Goal: Task Accomplishment & Management: Manage account settings

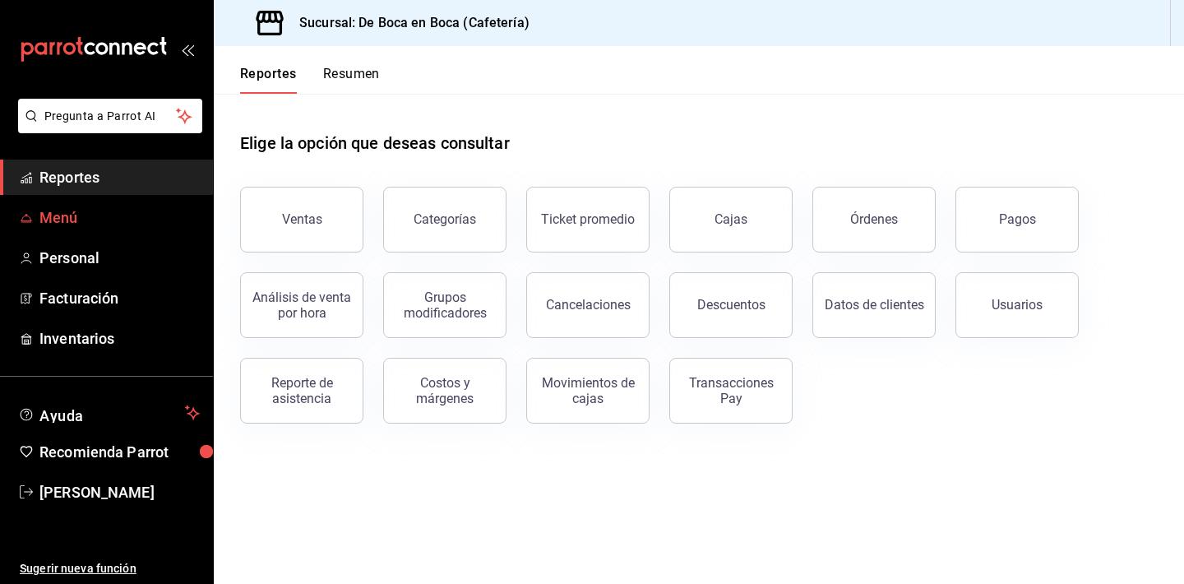
click at [133, 222] on span "Menú" at bounding box center [119, 217] width 160 height 22
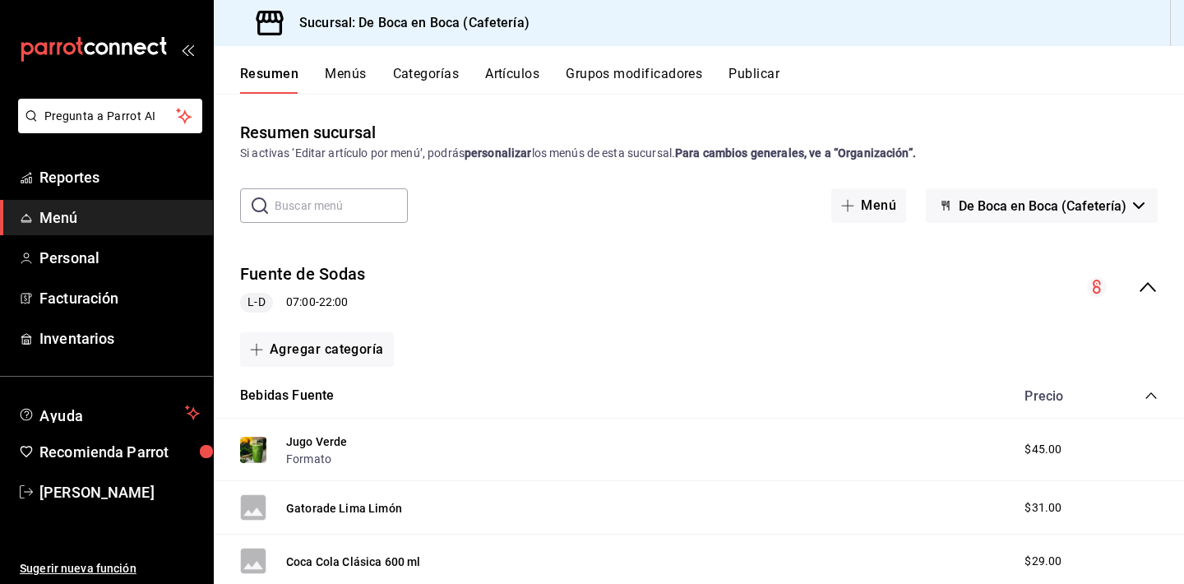
click at [504, 80] on button "Artículos" at bounding box center [512, 80] width 54 height 28
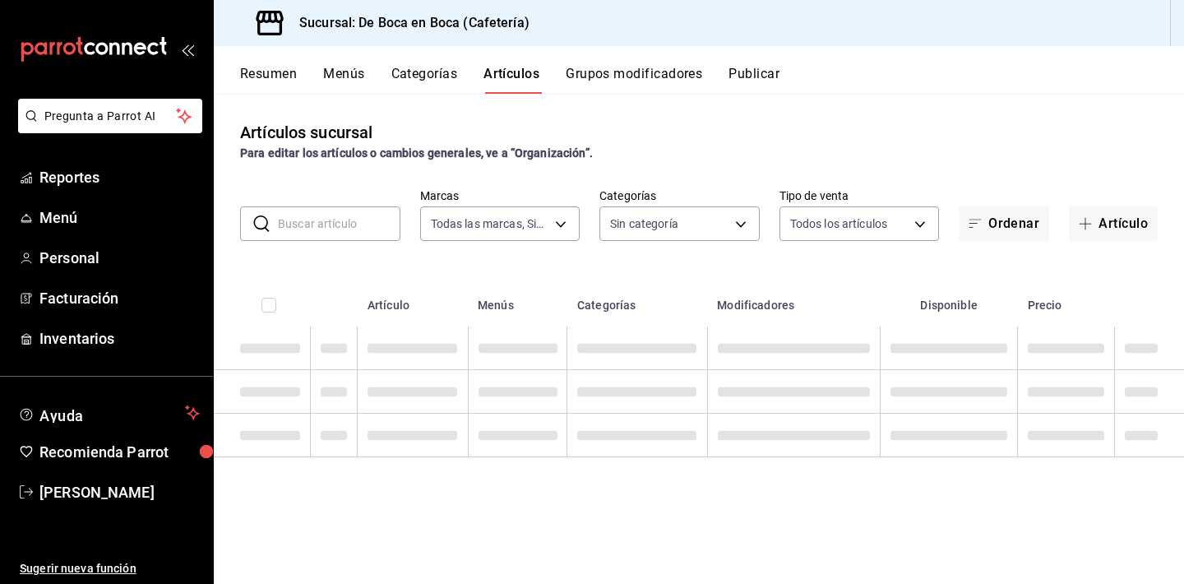
type input "4eab8db2-e1dc-4fb3-9b1f-7fa82010a4f3"
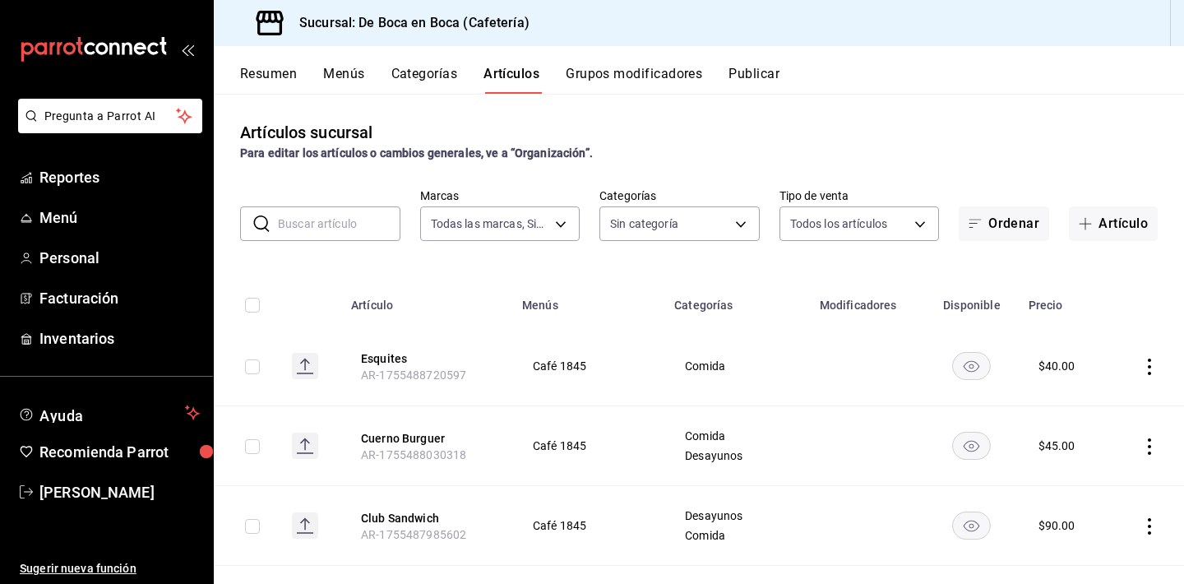
type input "96b92fd8-ecd9-4917-ae34-a503a6ec1cb7,f4369217-5354-4a5e-b4ff-cedfdf5bd663,09da8…"
click at [362, 201] on div "​ ​ Marcas Todas las marcas, Sin marca 4eab8db2-e1dc-4fb3-9b1f-7fa82010a4f3 Cat…" at bounding box center [699, 214] width 970 height 53
click at [358, 219] on input "text" at bounding box center [339, 223] width 123 height 33
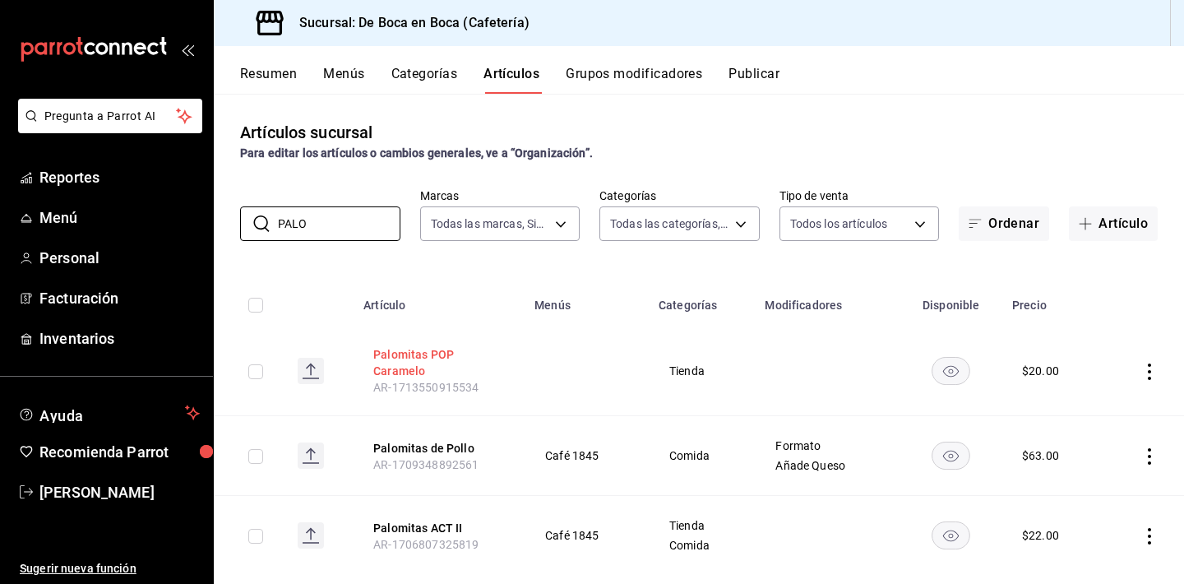
type input "PALO"
click at [407, 363] on button "Palomitas POP Caramelo" at bounding box center [439, 362] width 132 height 33
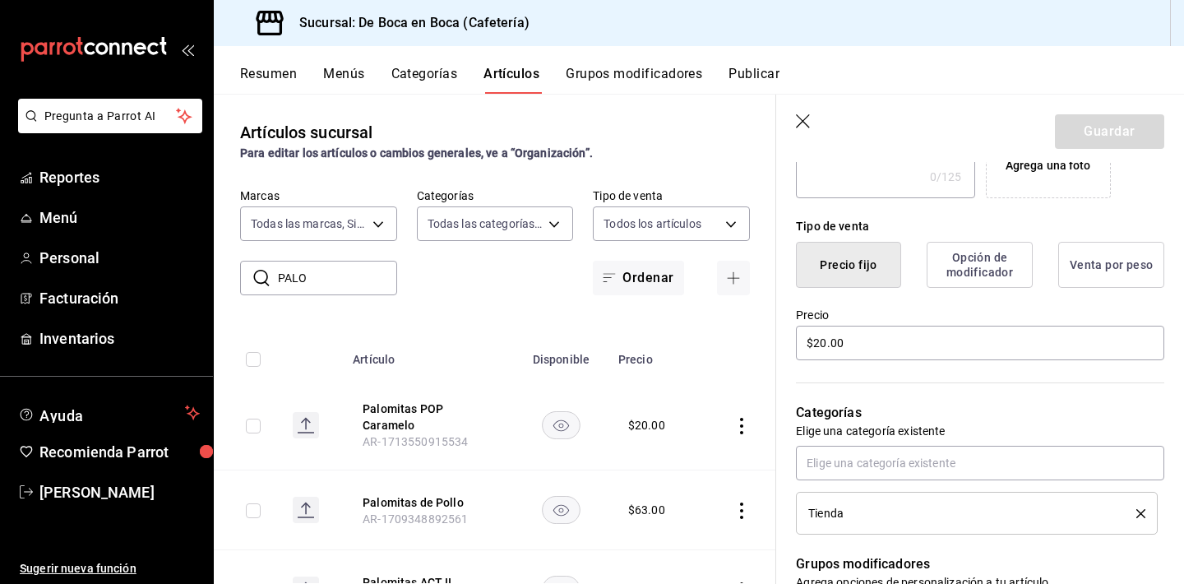
scroll to position [354, 0]
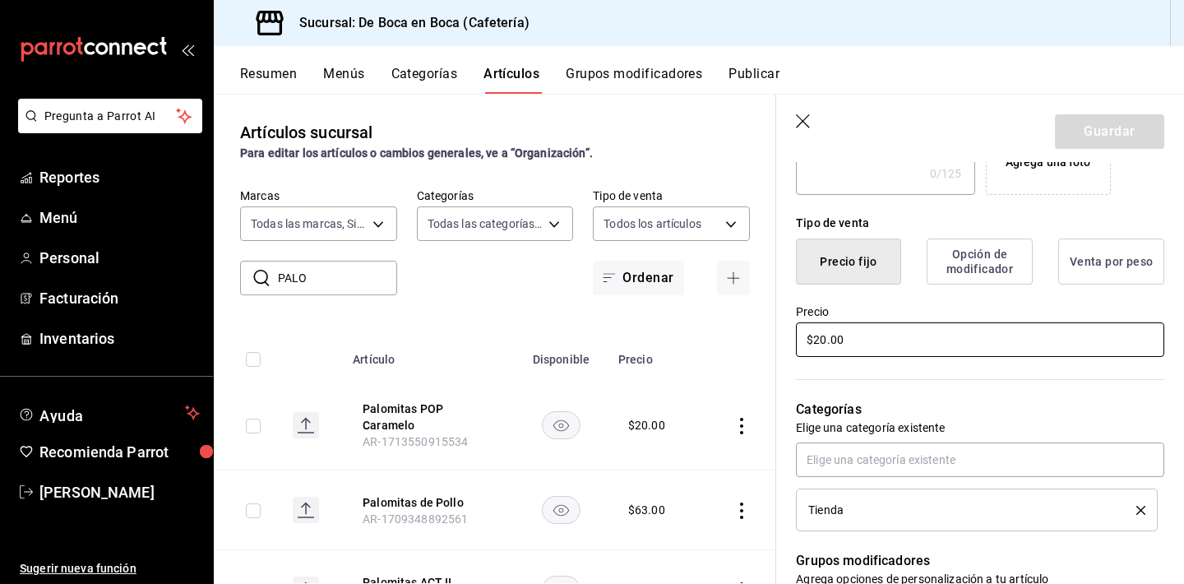
click at [881, 344] on input "$20.00" at bounding box center [980, 339] width 368 height 35
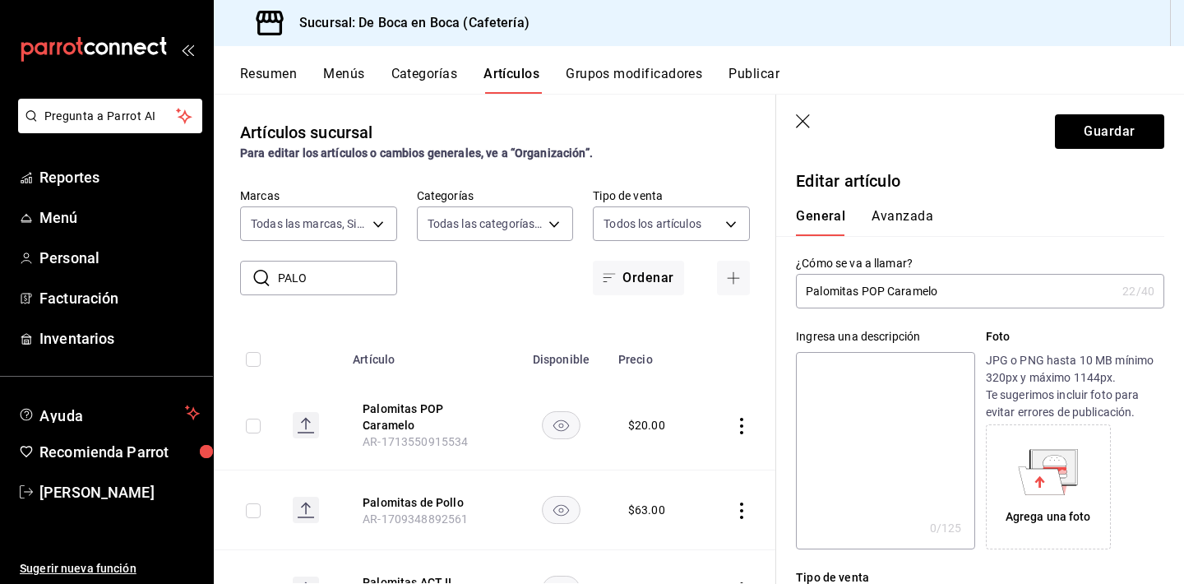
scroll to position [0, 0]
type input "$22.00"
click at [900, 220] on button "Avanzada" at bounding box center [903, 222] width 62 height 28
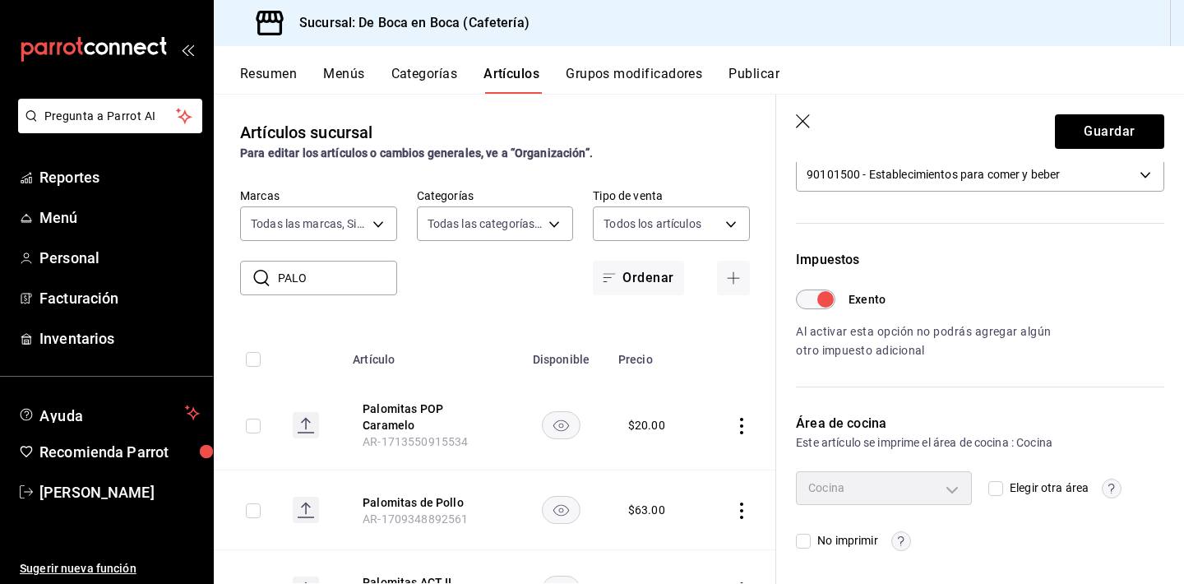
scroll to position [411, 0]
click at [1088, 132] on button "Guardar" at bounding box center [1109, 131] width 109 height 35
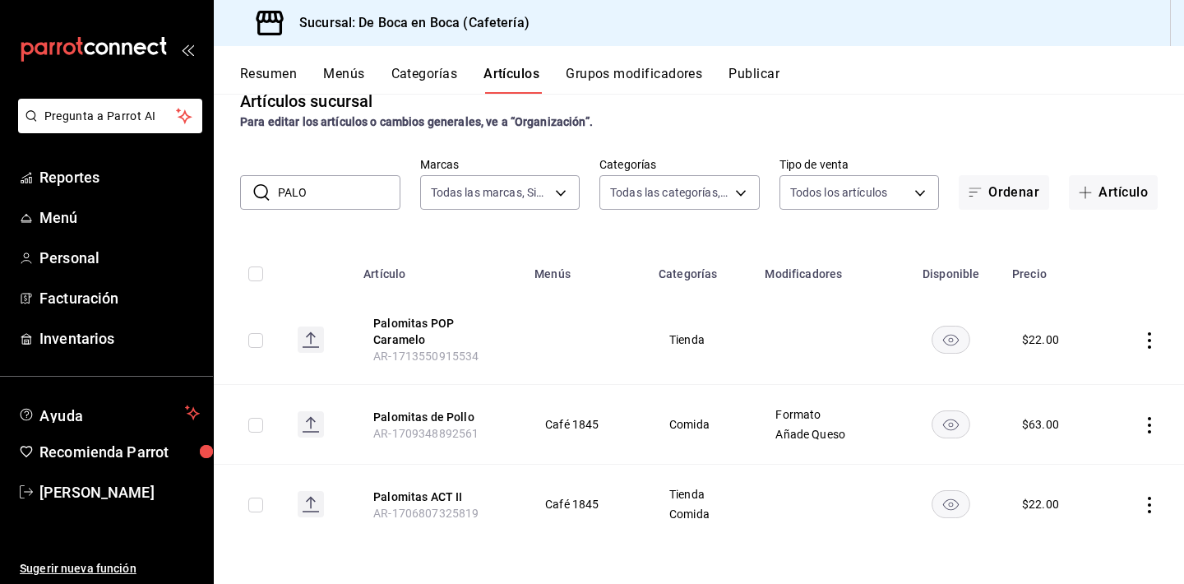
scroll to position [31, 0]
click at [353, 192] on input "PALO" at bounding box center [339, 192] width 123 height 33
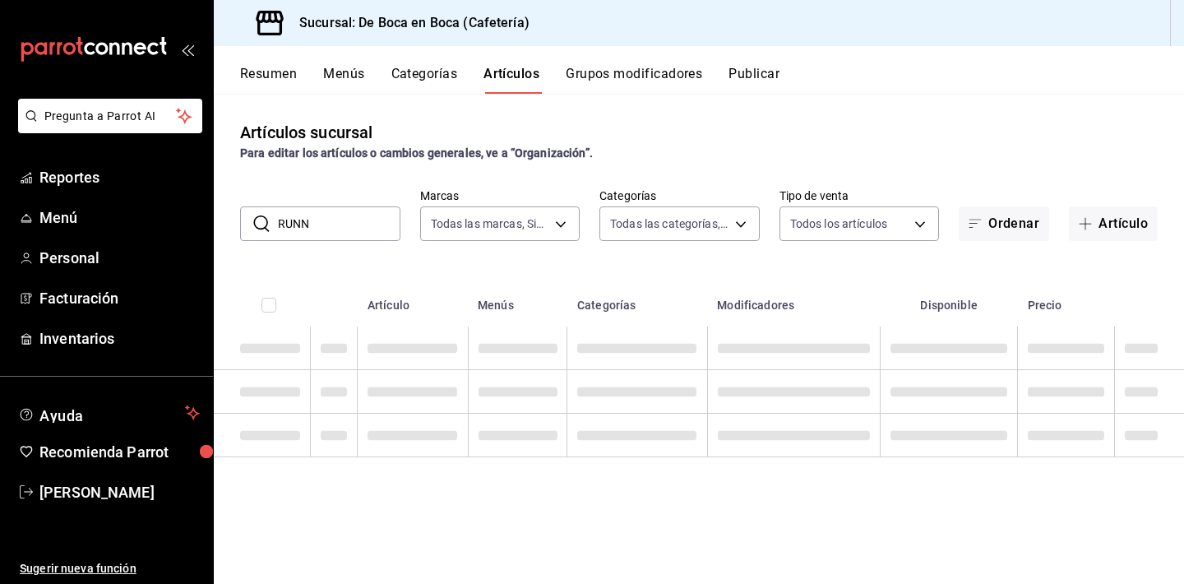
scroll to position [0, 0]
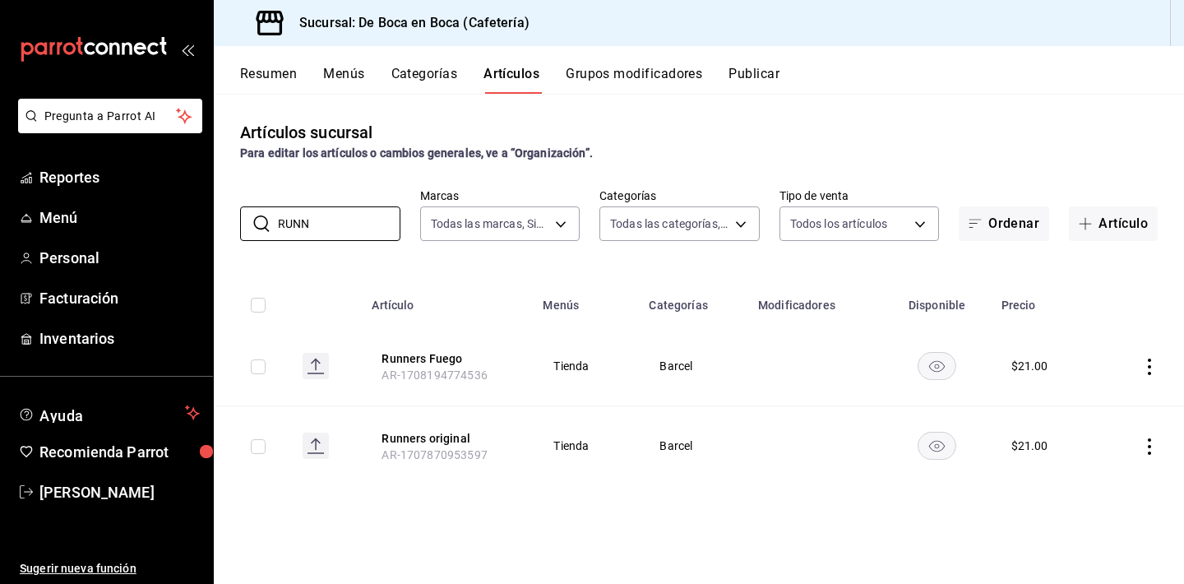
type input "RUNN"
click at [495, 137] on div "Artículos sucursal Para editar los artículos o cambios generales, ve a “Organiz…" at bounding box center [699, 141] width 970 height 42
click at [770, 81] on button "Publicar" at bounding box center [754, 80] width 51 height 28
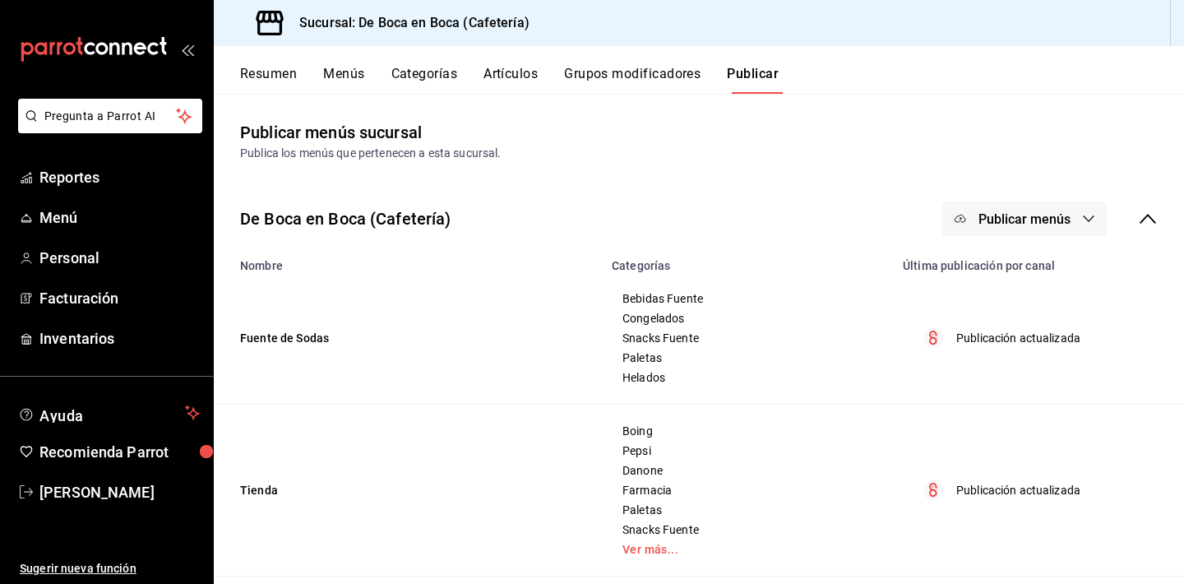
click at [1067, 216] on span "Publicar menús" at bounding box center [1025, 219] width 92 height 16
click at [1060, 266] on span "Punto de venta" at bounding box center [1048, 272] width 79 height 17
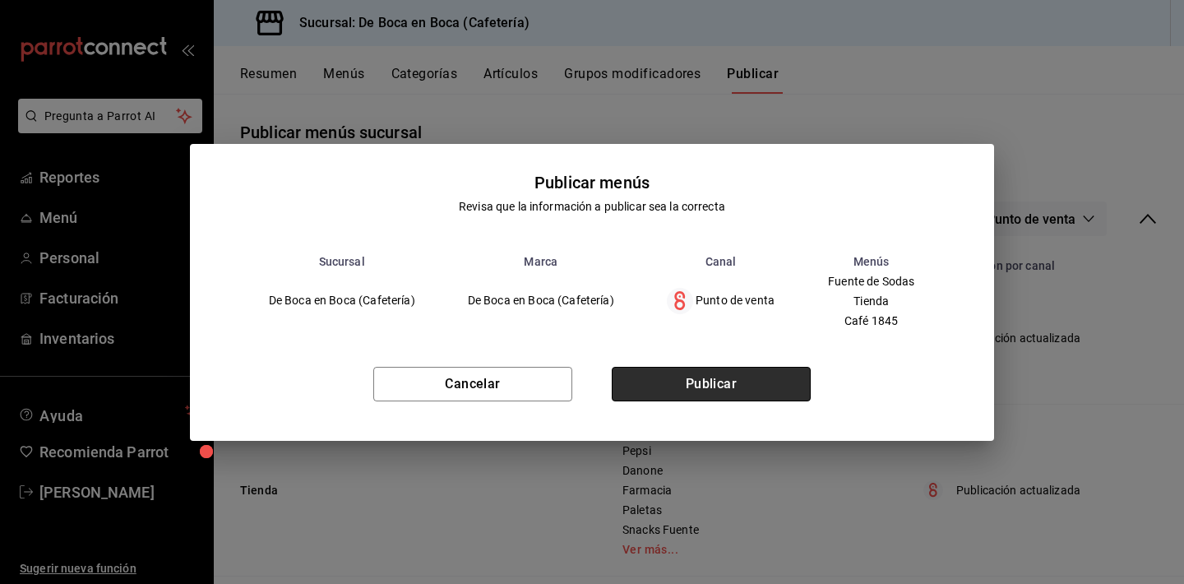
click at [728, 377] on button "Publicar" at bounding box center [711, 384] width 199 height 35
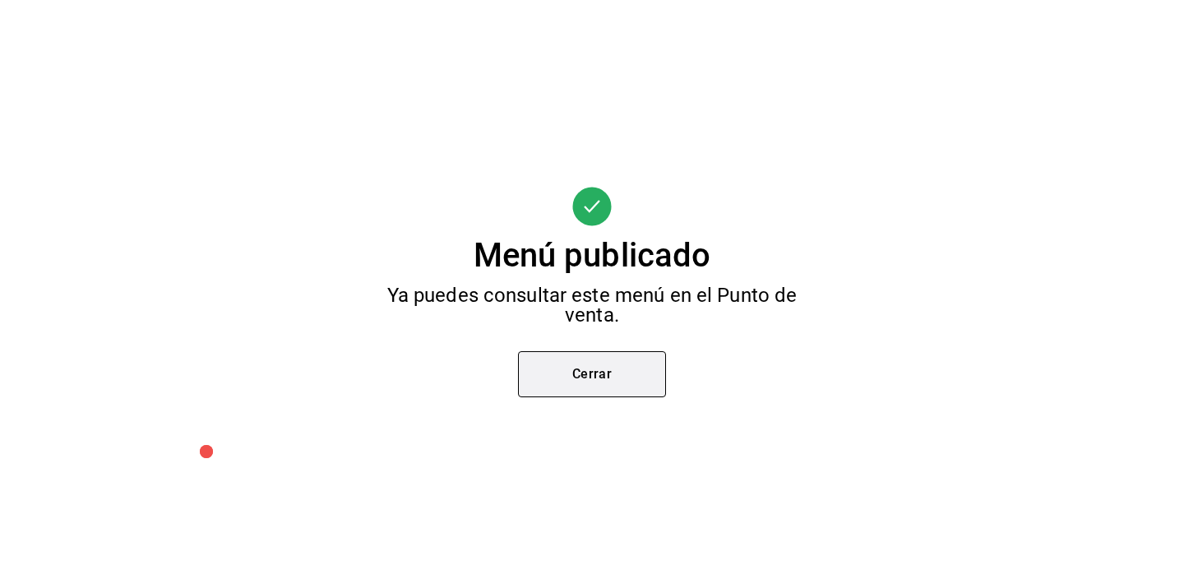
click at [606, 368] on button "Cerrar" at bounding box center [592, 374] width 148 height 46
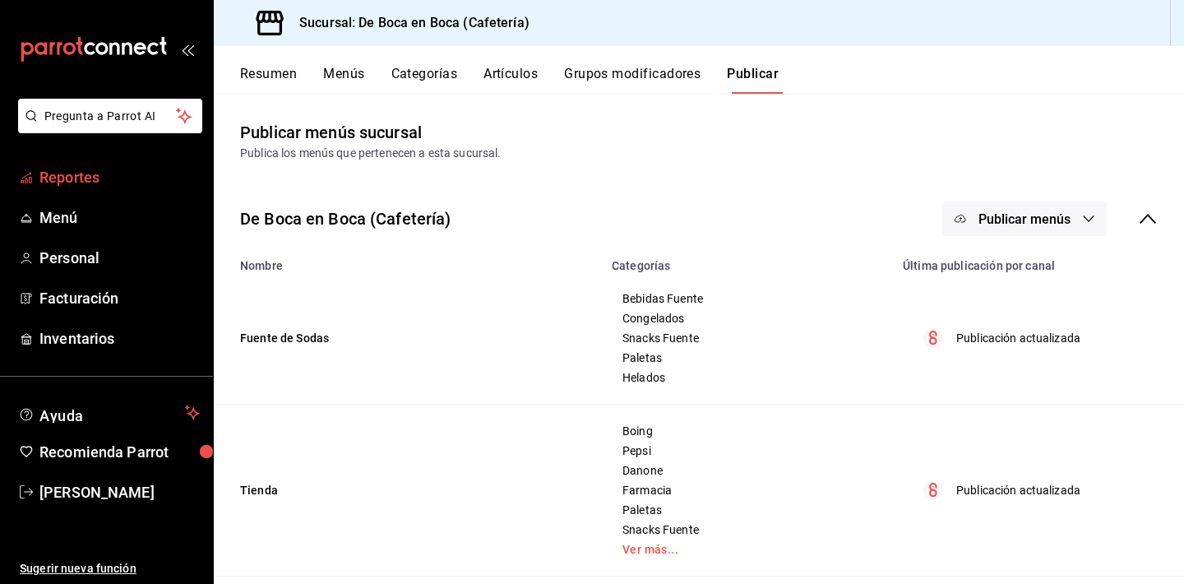
click at [107, 174] on span "Reportes" at bounding box center [119, 177] width 160 height 22
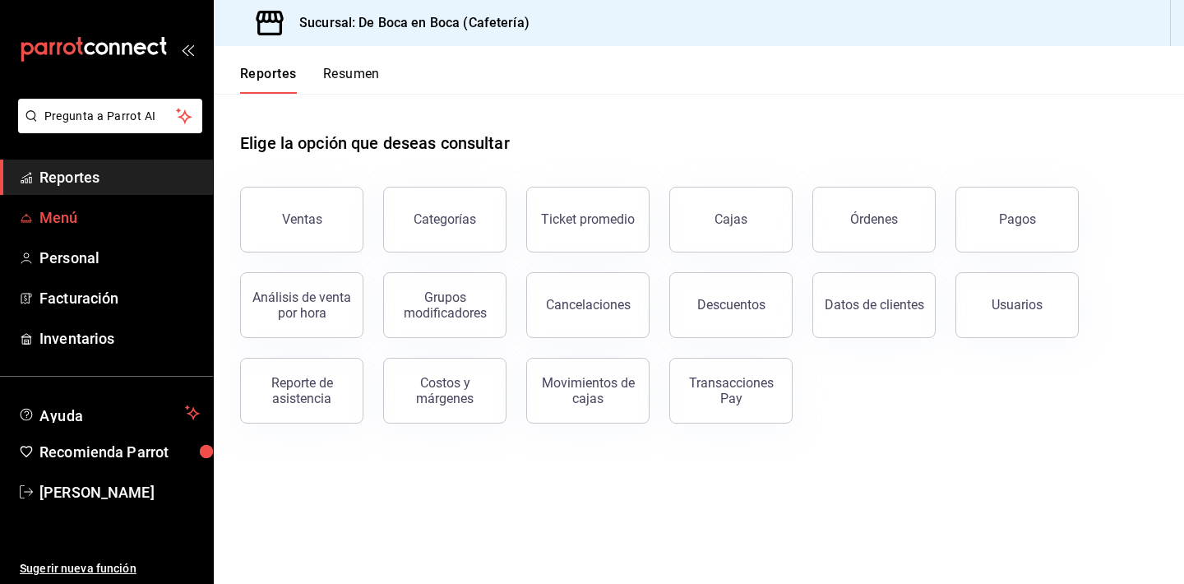
click at [81, 204] on link "Menú" at bounding box center [106, 217] width 213 height 35
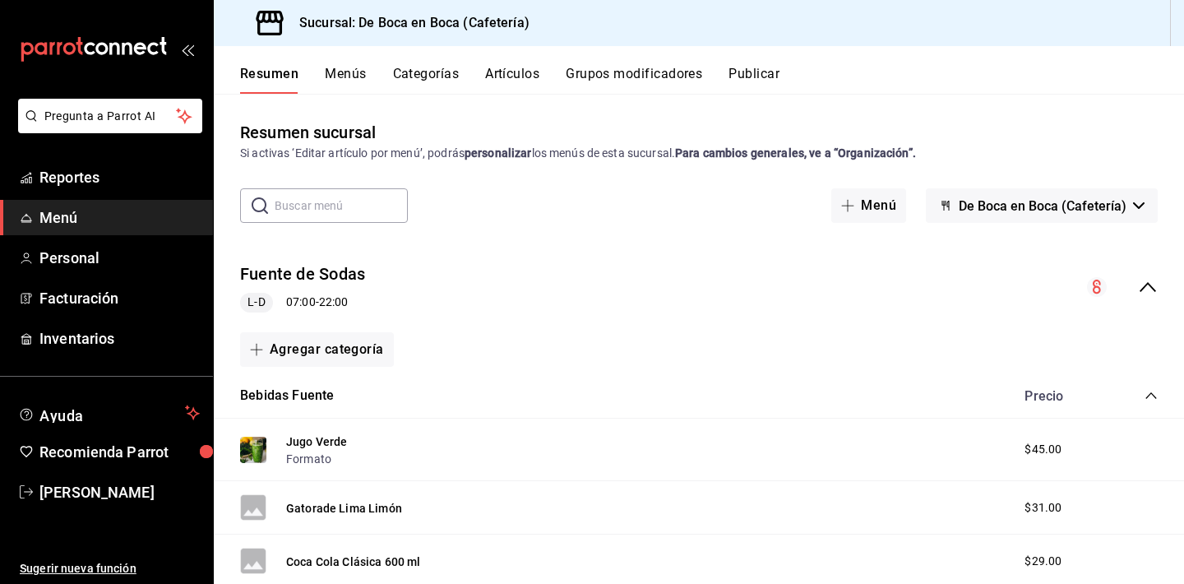
click at [374, 203] on input "text" at bounding box center [341, 205] width 133 height 33
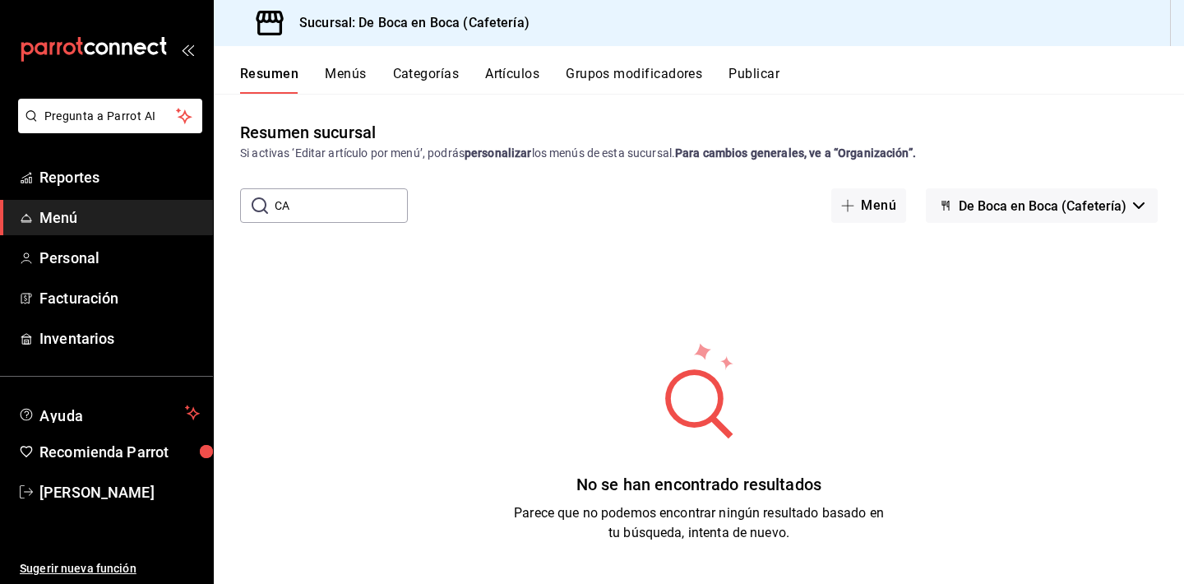
type input "C"
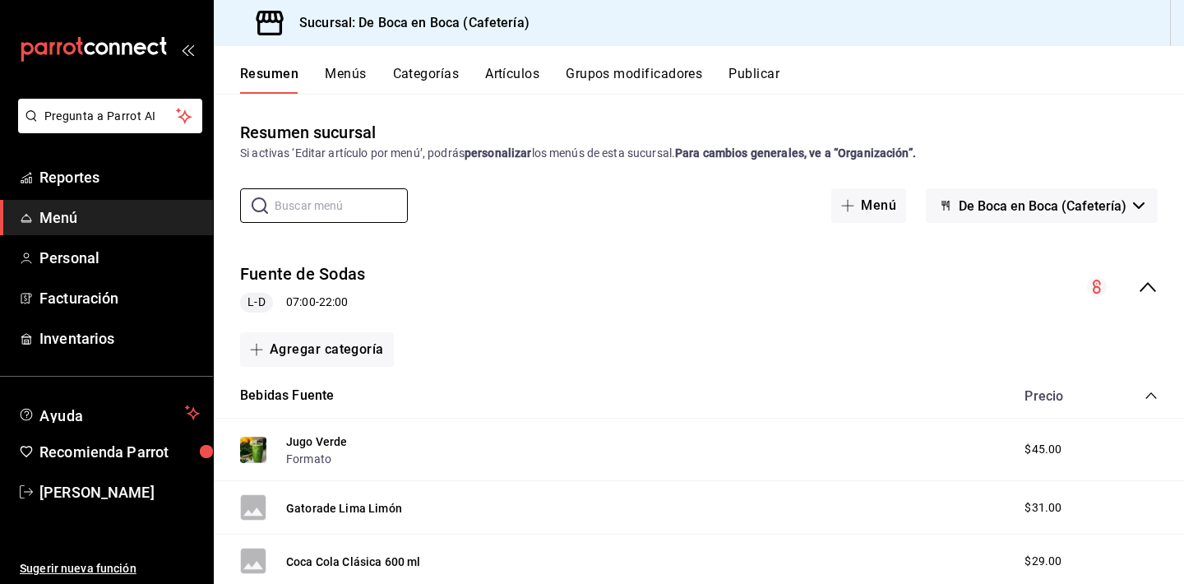
click at [524, 67] on button "Artículos" at bounding box center [512, 80] width 54 height 28
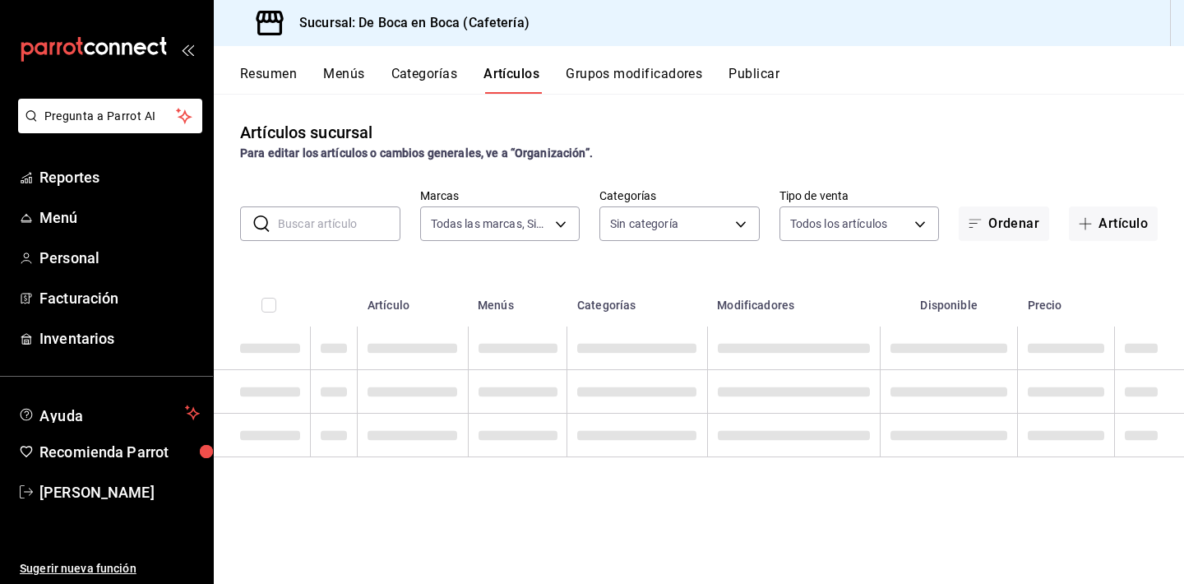
type input "4eab8db2-e1dc-4fb3-9b1f-7fa82010a4f3"
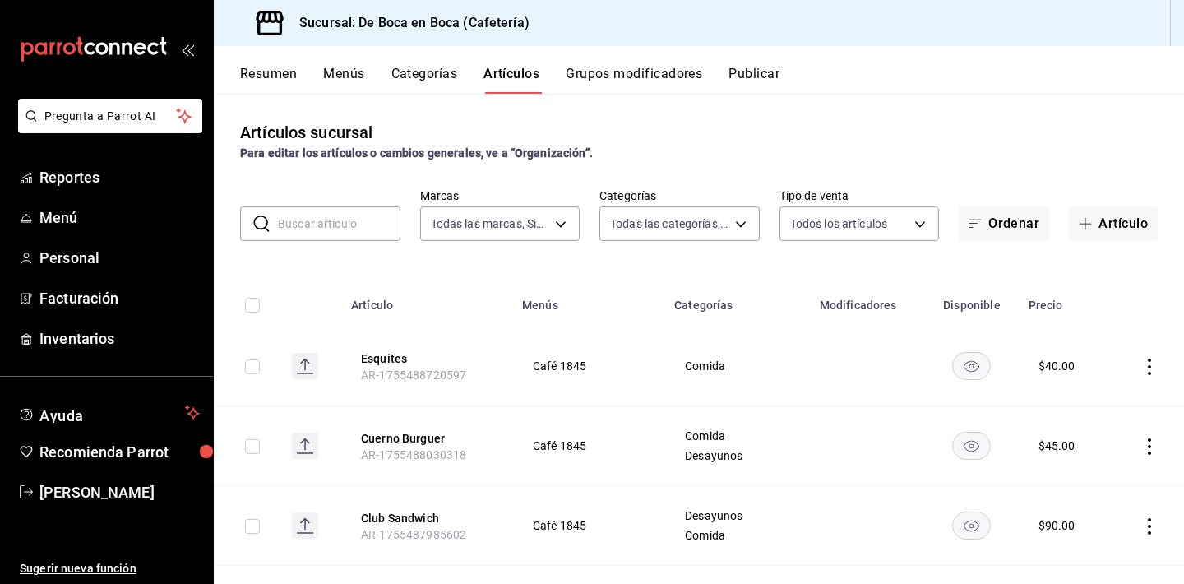
type input "96b92fd8-ecd9-4917-ae34-a503a6ec1cb7,f4369217-5354-4a5e-b4ff-cedfdf5bd663,09da8…"
click at [338, 225] on input "text" at bounding box center [339, 223] width 123 height 33
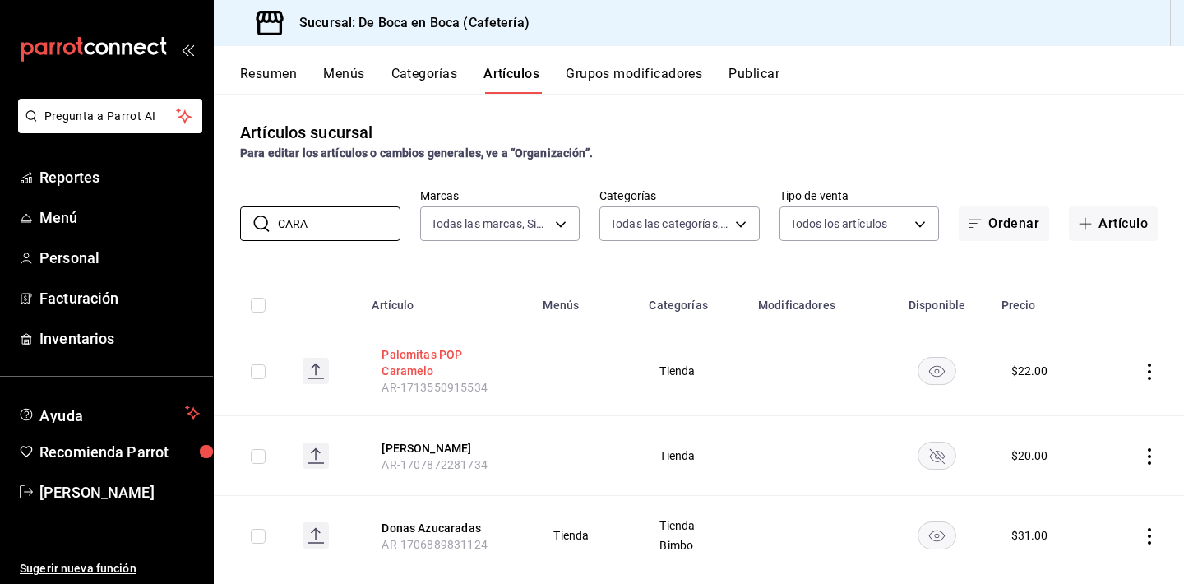
type input "CARA"
click at [439, 353] on button "Palomitas POP Caramelo" at bounding box center [448, 362] width 132 height 33
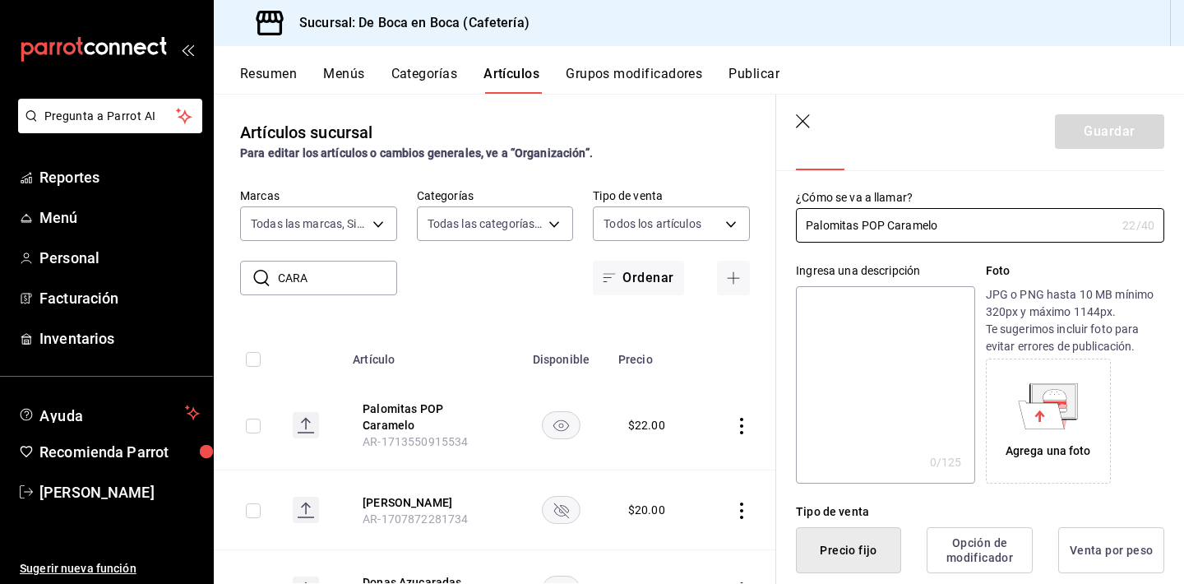
scroll to position [63, 0]
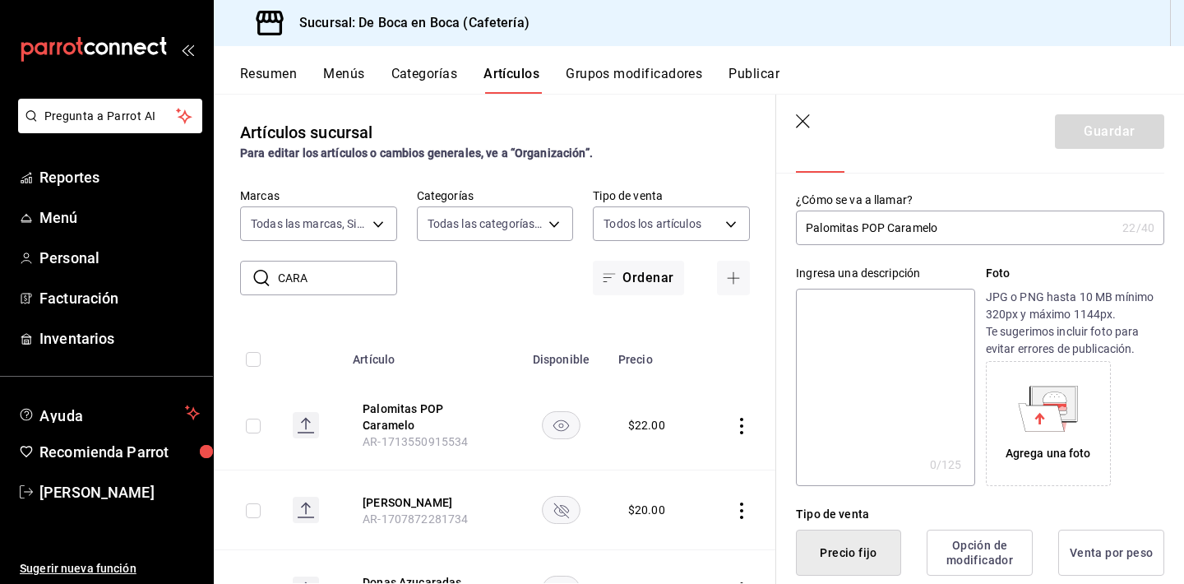
click at [803, 127] on icon "button" at bounding box center [804, 122] width 16 height 16
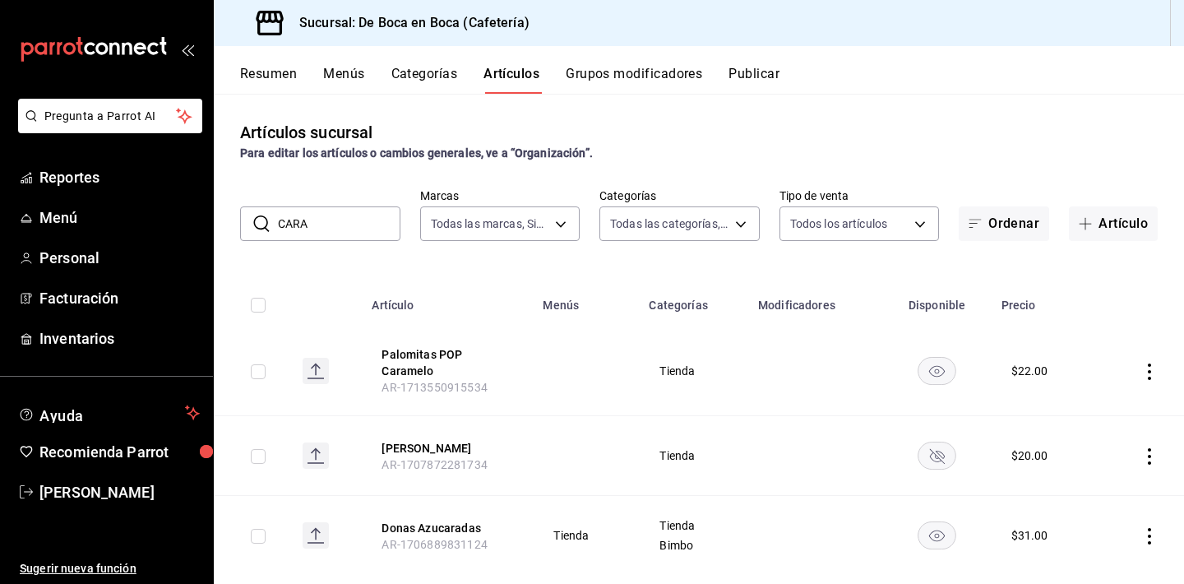
click at [771, 80] on button "Publicar" at bounding box center [754, 80] width 51 height 28
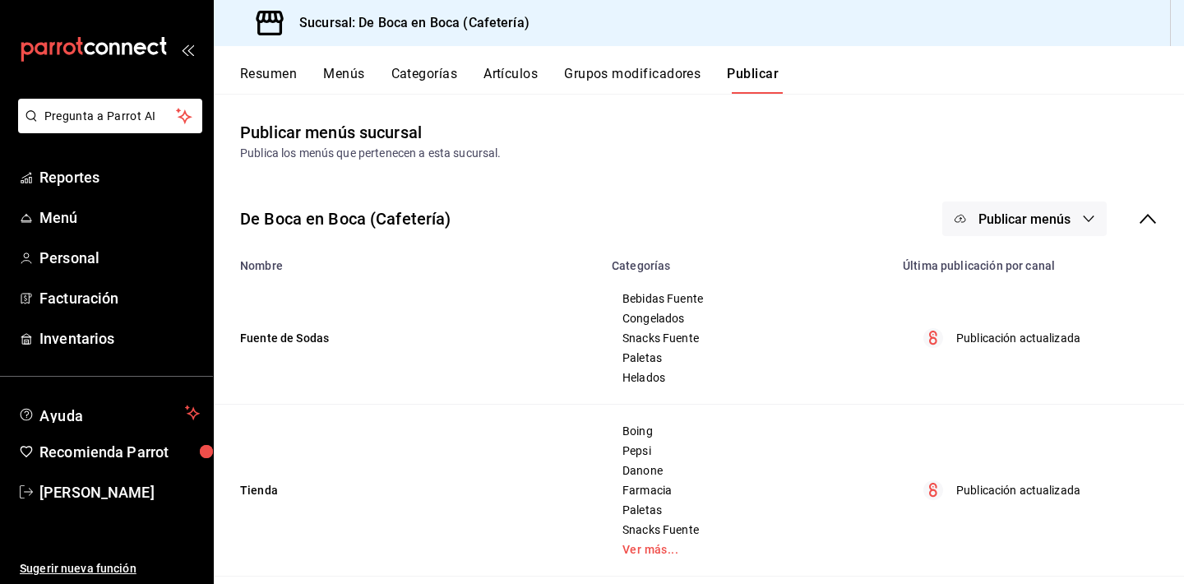
click at [1037, 215] on span "Publicar menús" at bounding box center [1025, 219] width 92 height 16
click at [1028, 259] on li "Punto de venta" at bounding box center [1025, 272] width 151 height 46
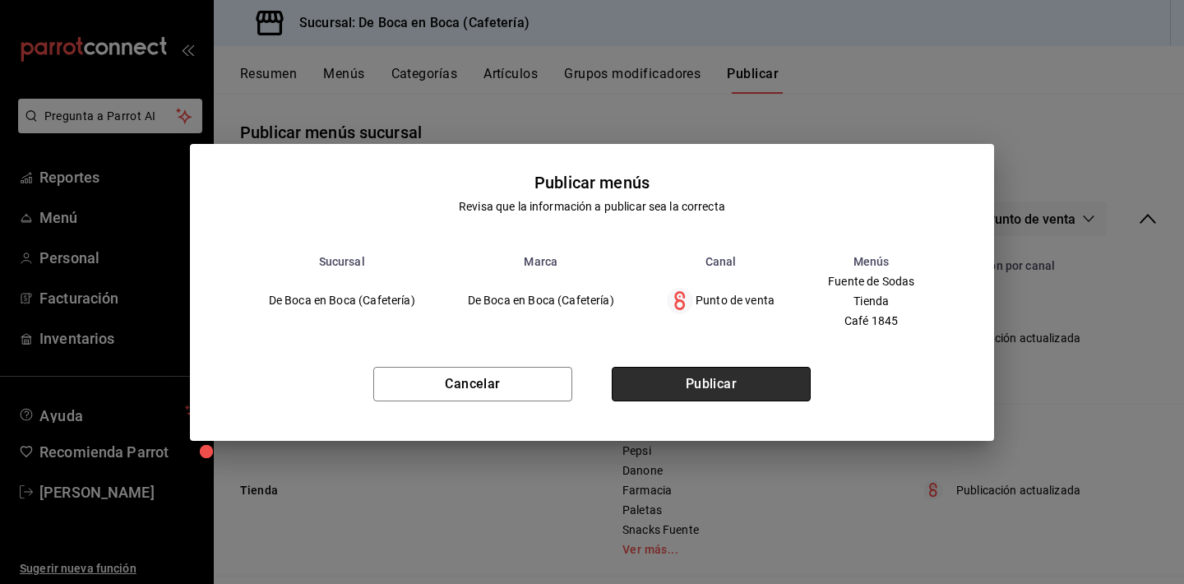
click at [769, 370] on button "Publicar" at bounding box center [711, 384] width 199 height 35
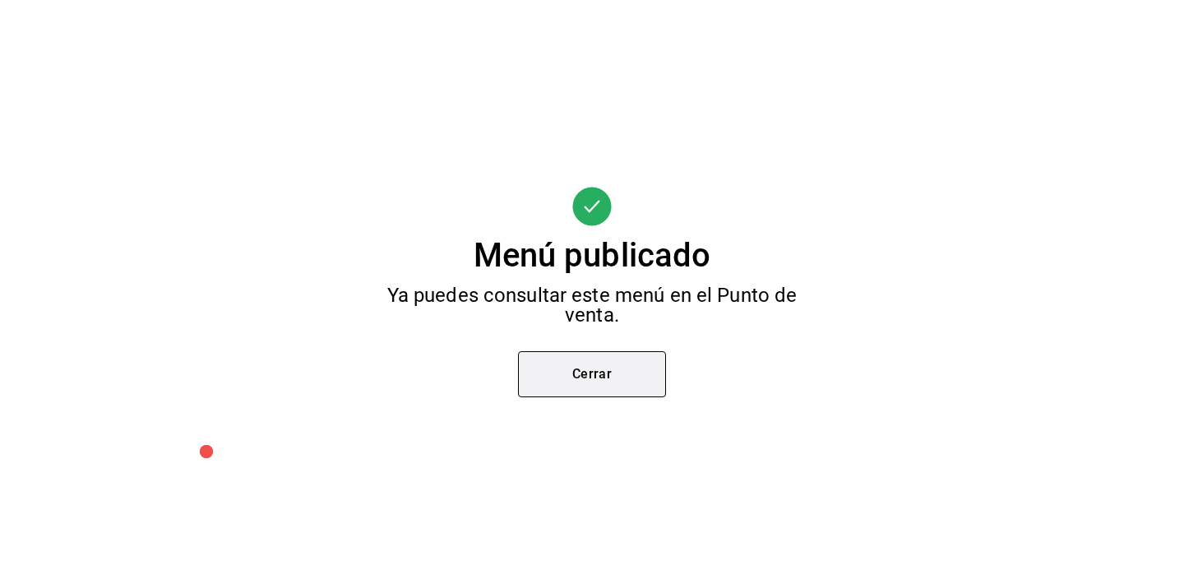
click at [578, 377] on button "Cerrar" at bounding box center [592, 374] width 148 height 46
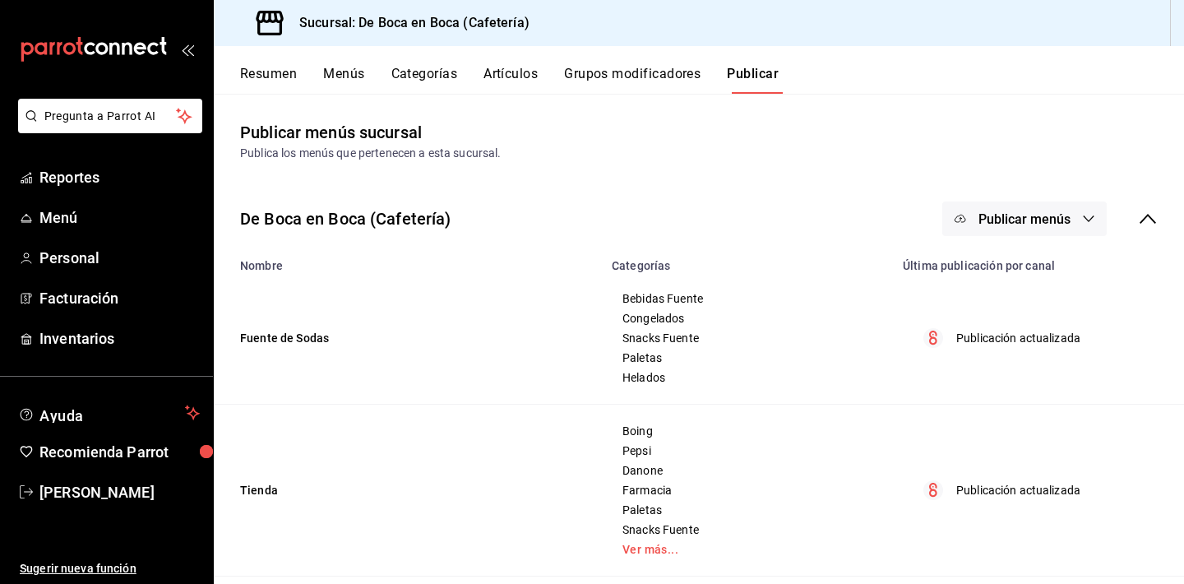
click at [522, 81] on button "Artículos" at bounding box center [511, 80] width 54 height 28
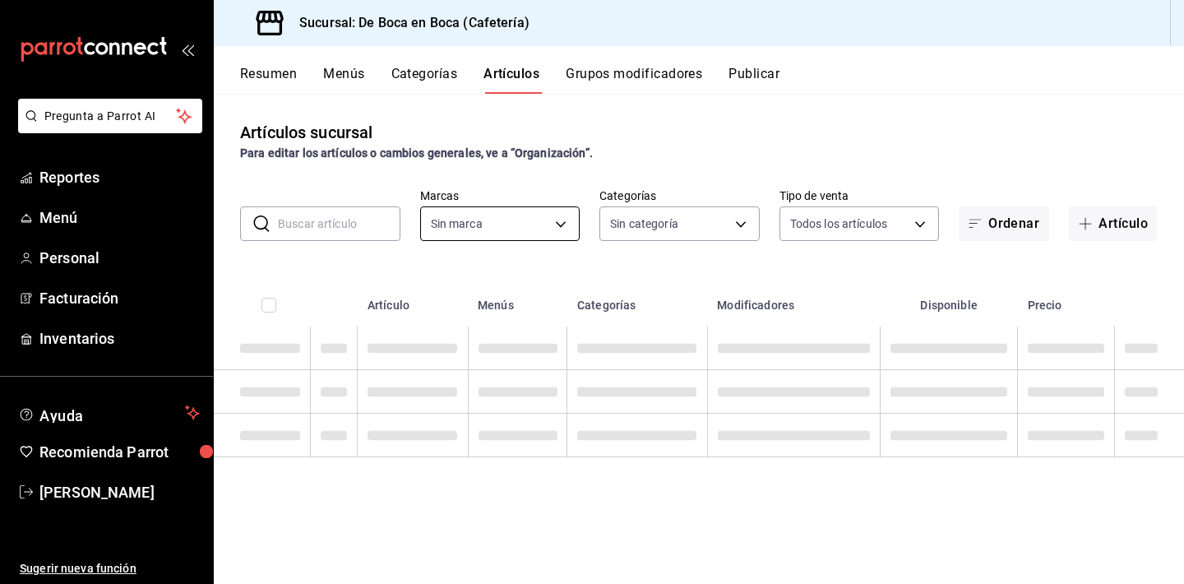
type input "4eab8db2-e1dc-4fb3-9b1f-7fa82010a4f3"
type input "96b92fd8-ecd9-4917-ae34-a503a6ec1cb7,f4369217-5354-4a5e-b4ff-cedfdf5bd663,09da8…"
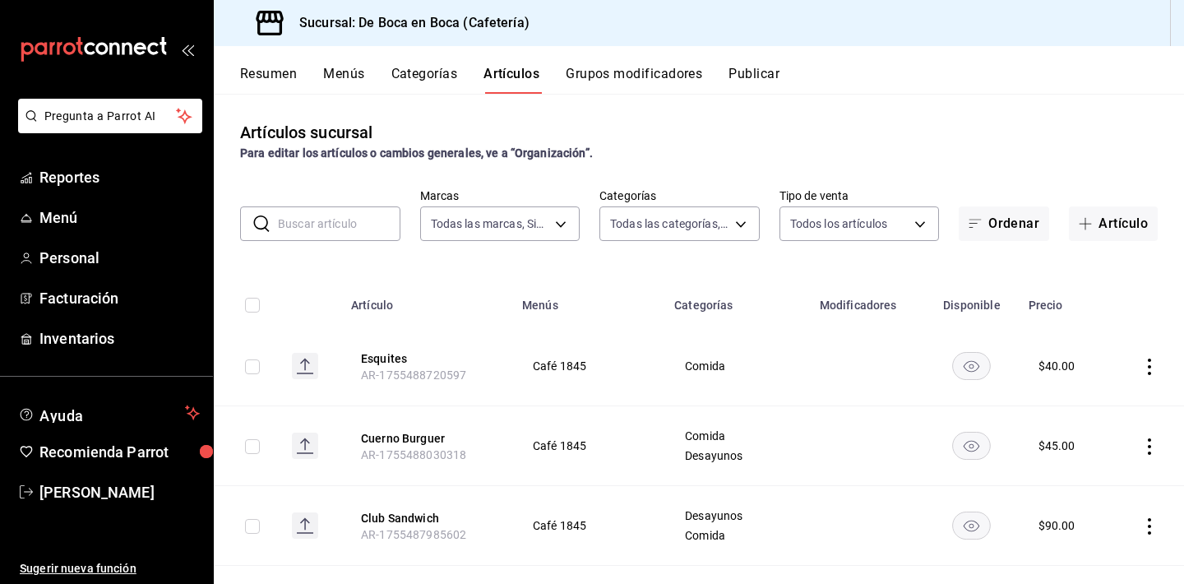
click at [357, 223] on input "text" at bounding box center [339, 223] width 123 height 33
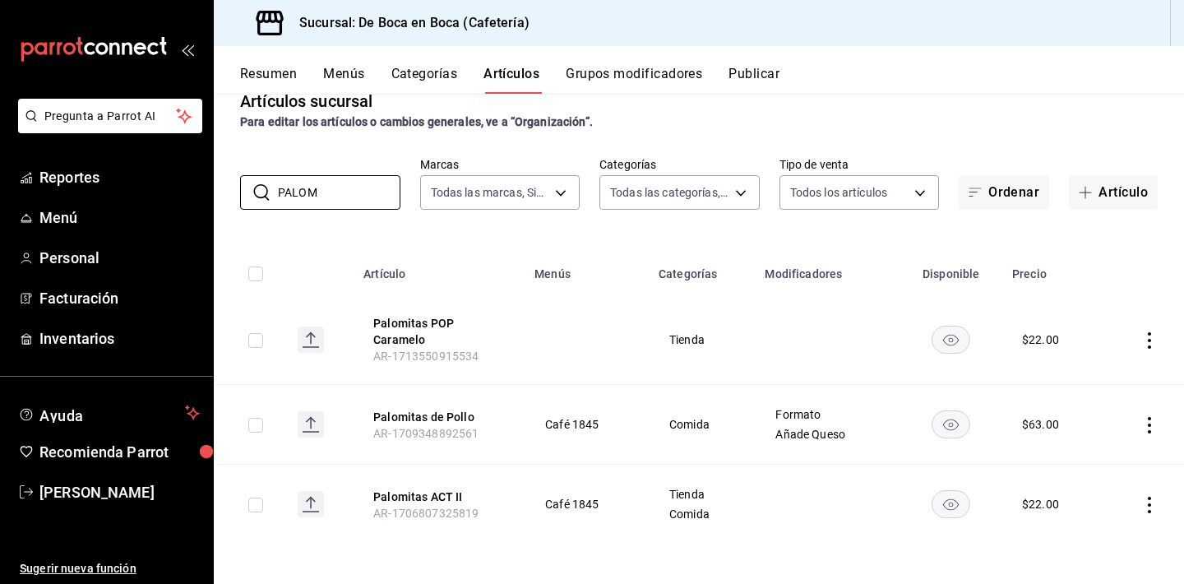
scroll to position [31, 0]
type input "PALOM"
click at [429, 411] on button "Palomitas de Pollo" at bounding box center [439, 417] width 132 height 16
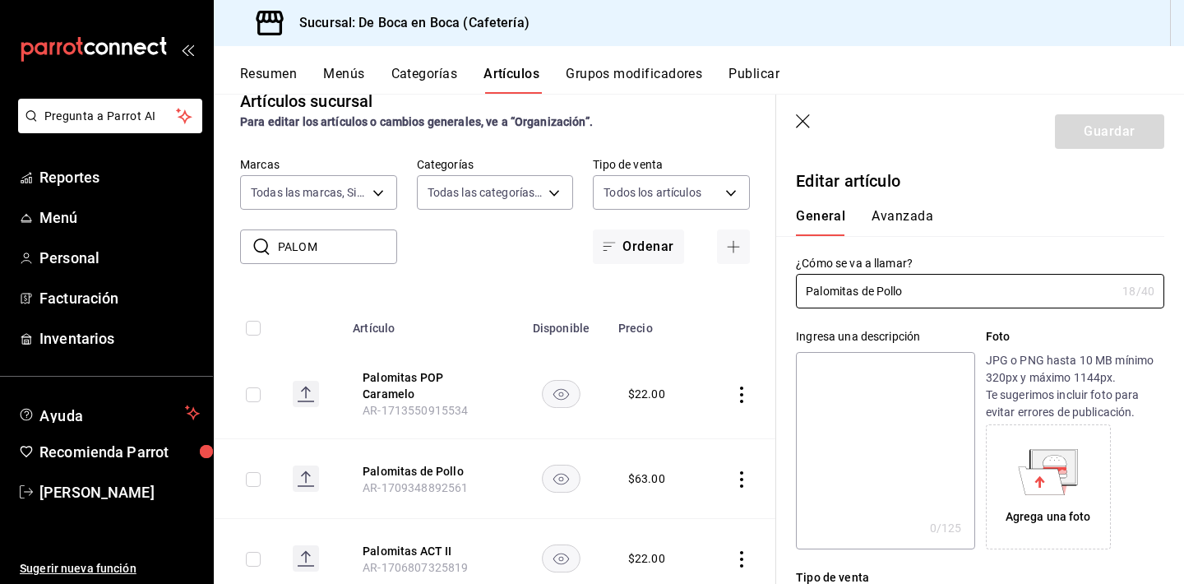
click at [800, 125] on icon "button" at bounding box center [804, 122] width 16 height 16
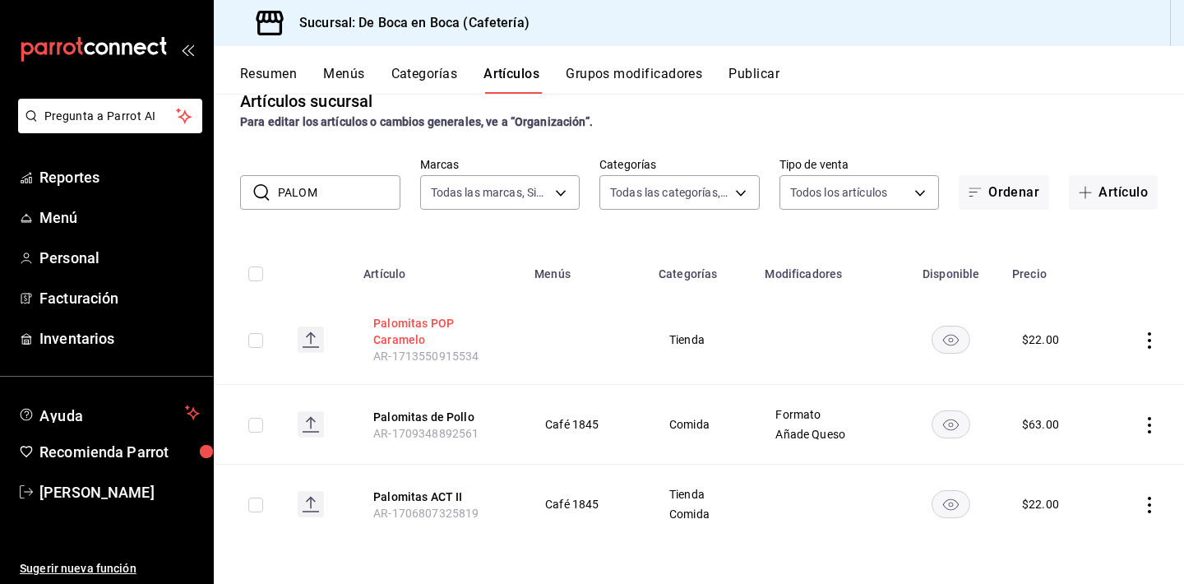
click at [403, 323] on button "Palomitas POP Caramelo" at bounding box center [439, 331] width 132 height 33
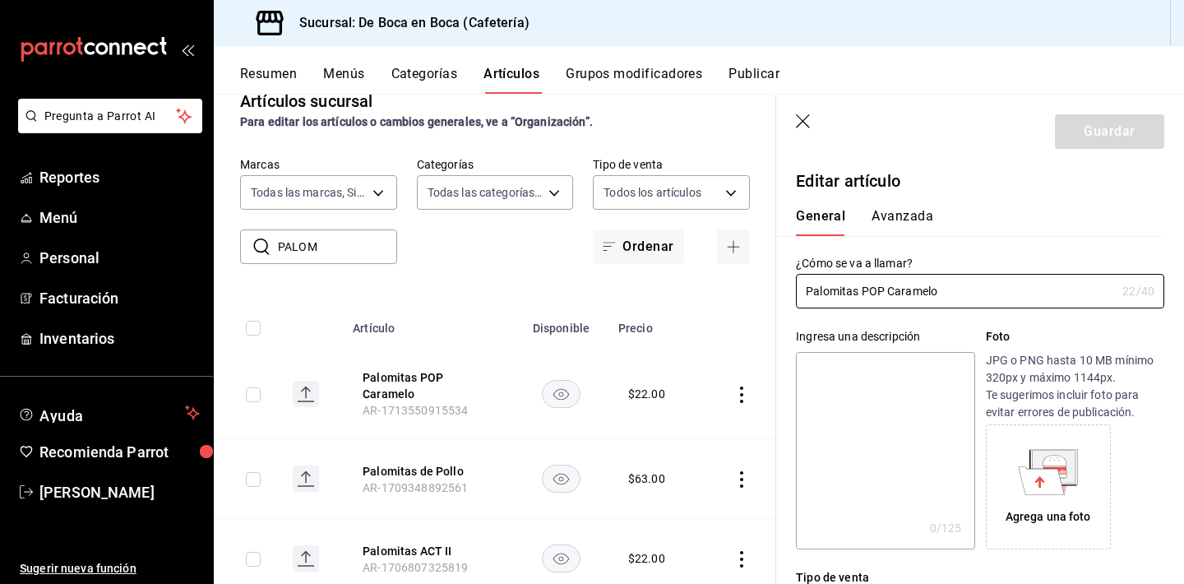
type input "$22.00"
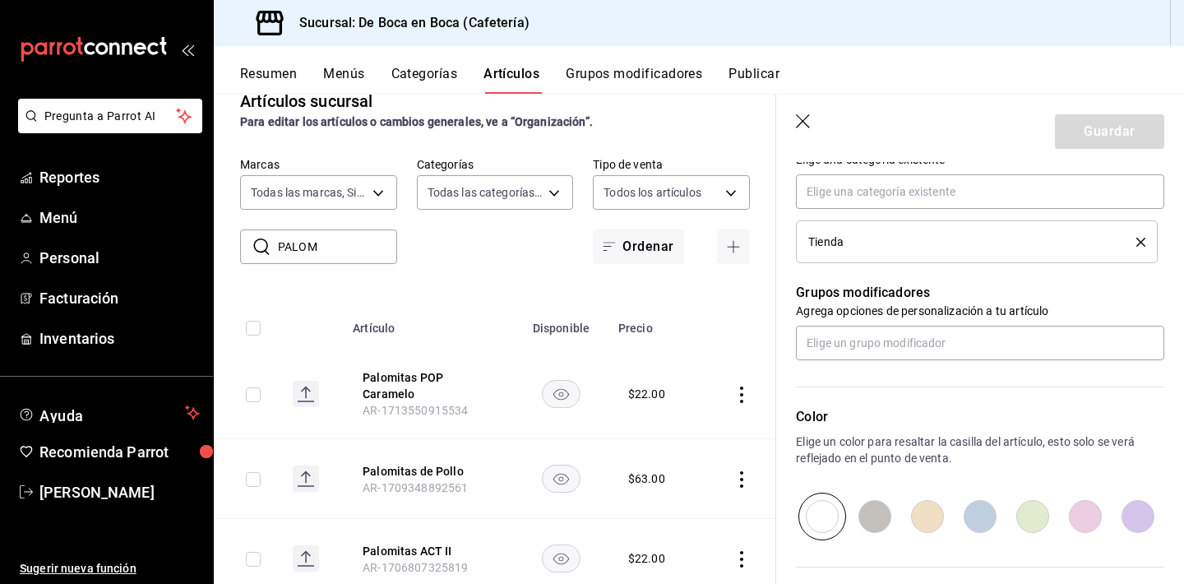
scroll to position [629, 0]
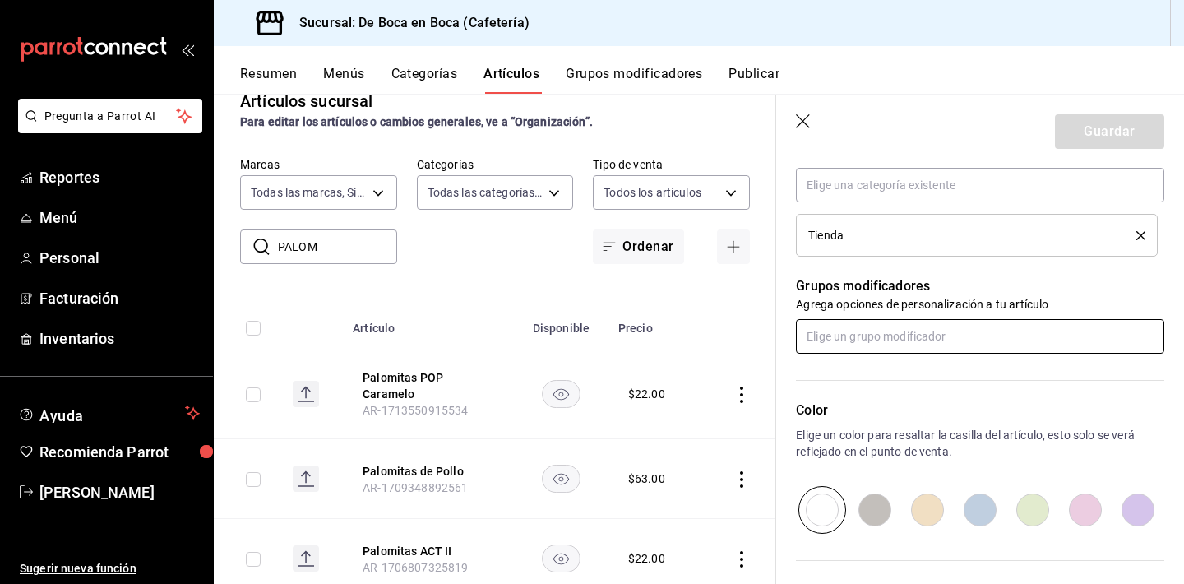
click at [878, 343] on input "text" at bounding box center [980, 336] width 368 height 35
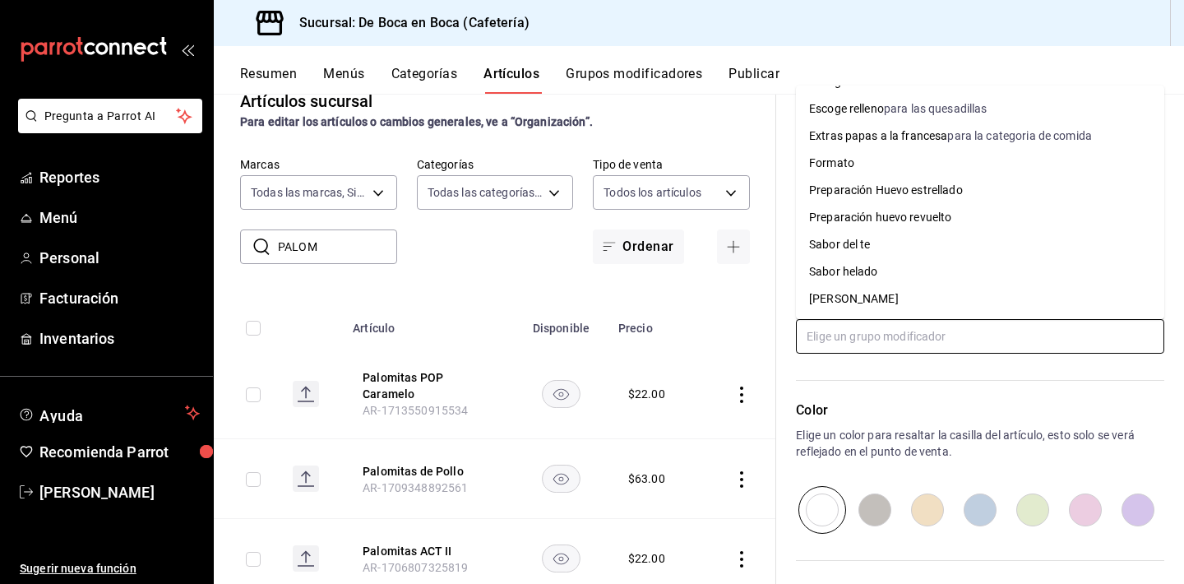
scroll to position [322, 0]
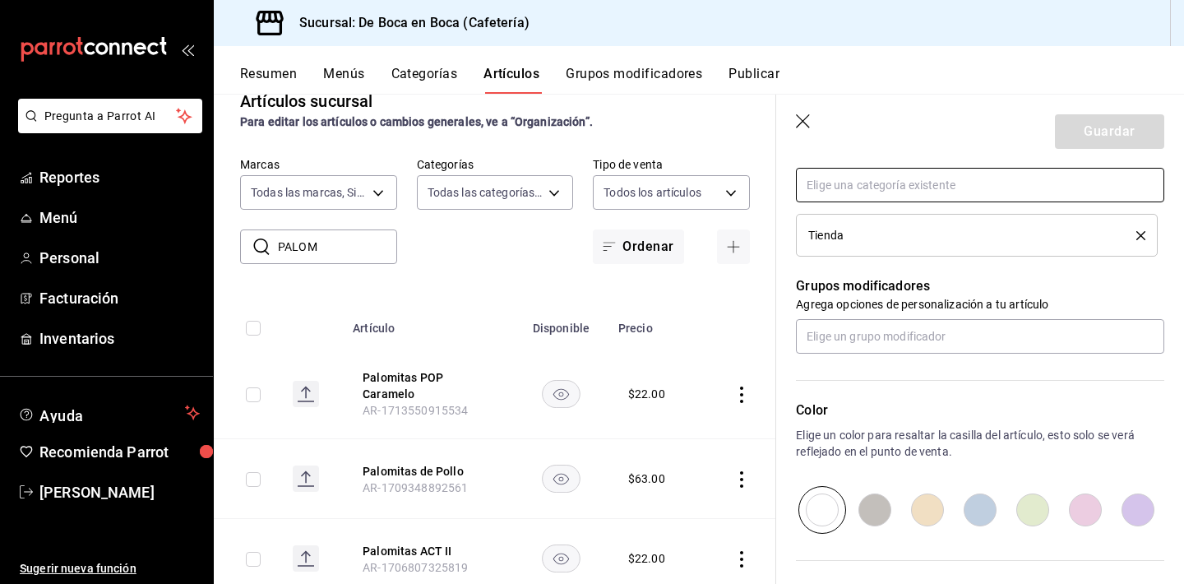
click at [919, 197] on input "text" at bounding box center [980, 185] width 368 height 35
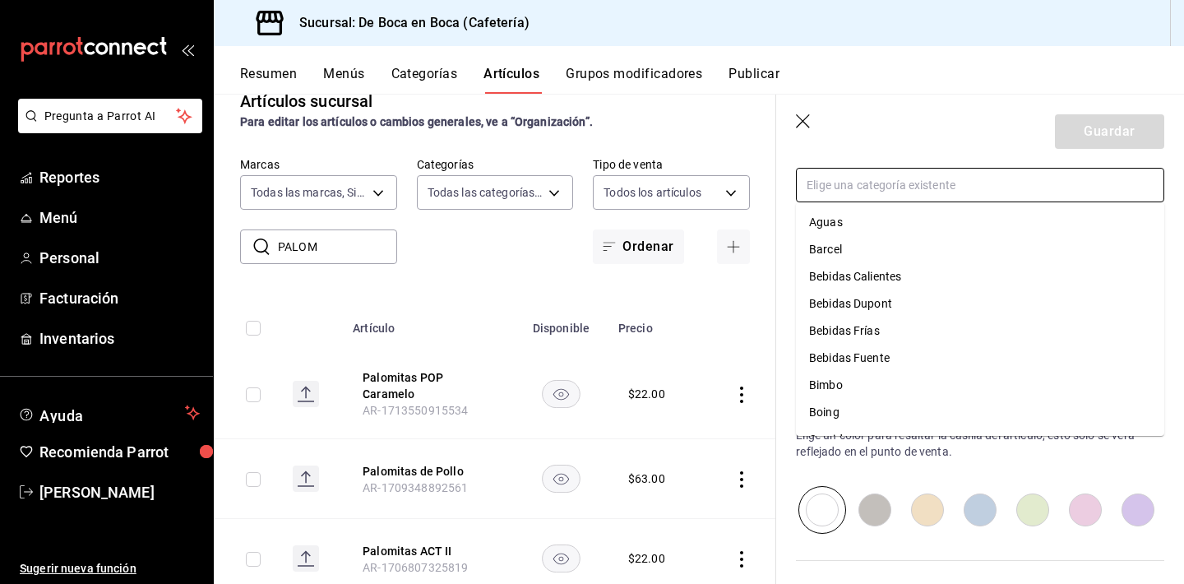
click at [914, 249] on li "Barcel" at bounding box center [980, 249] width 368 height 27
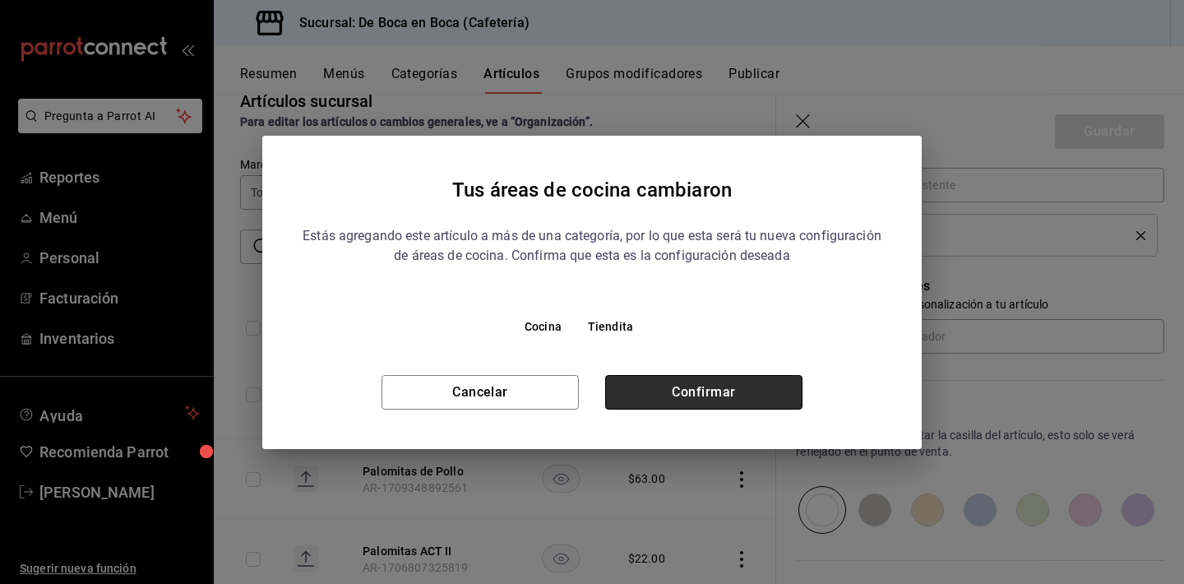
click at [752, 384] on button "Confirmar" at bounding box center [703, 392] width 197 height 35
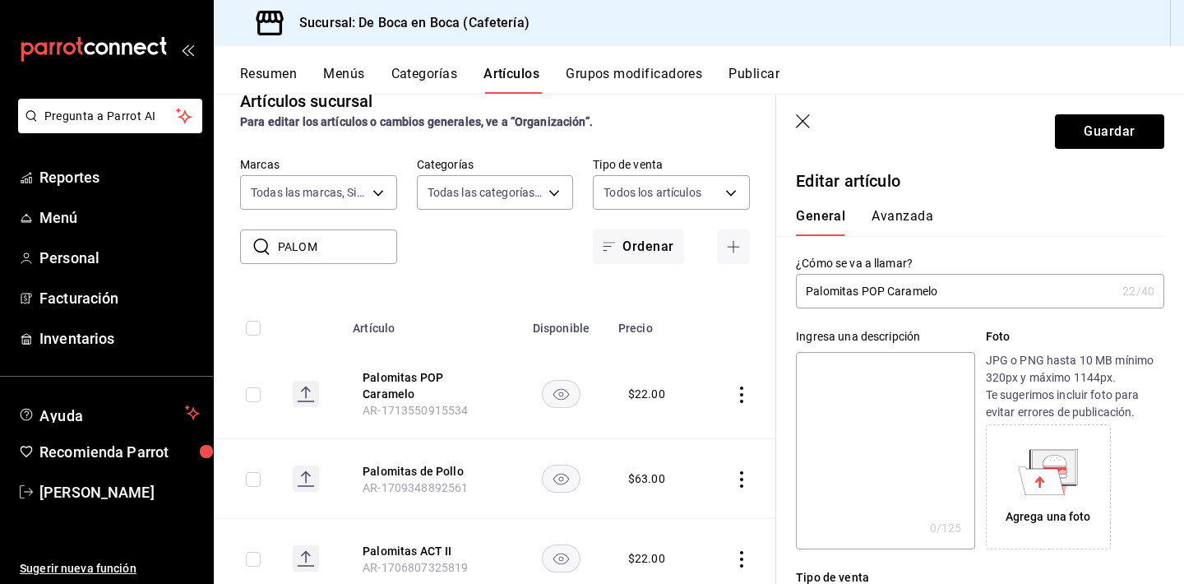
scroll to position [0, 0]
click at [901, 224] on button "Avanzada" at bounding box center [903, 222] width 62 height 28
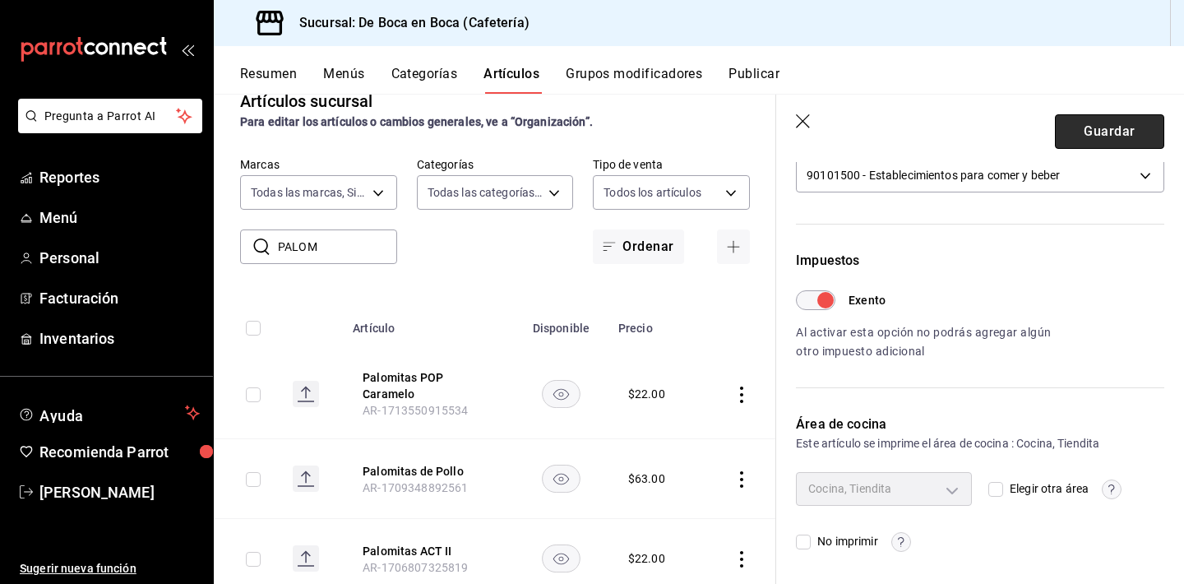
click at [1078, 133] on button "Guardar" at bounding box center [1109, 131] width 109 height 35
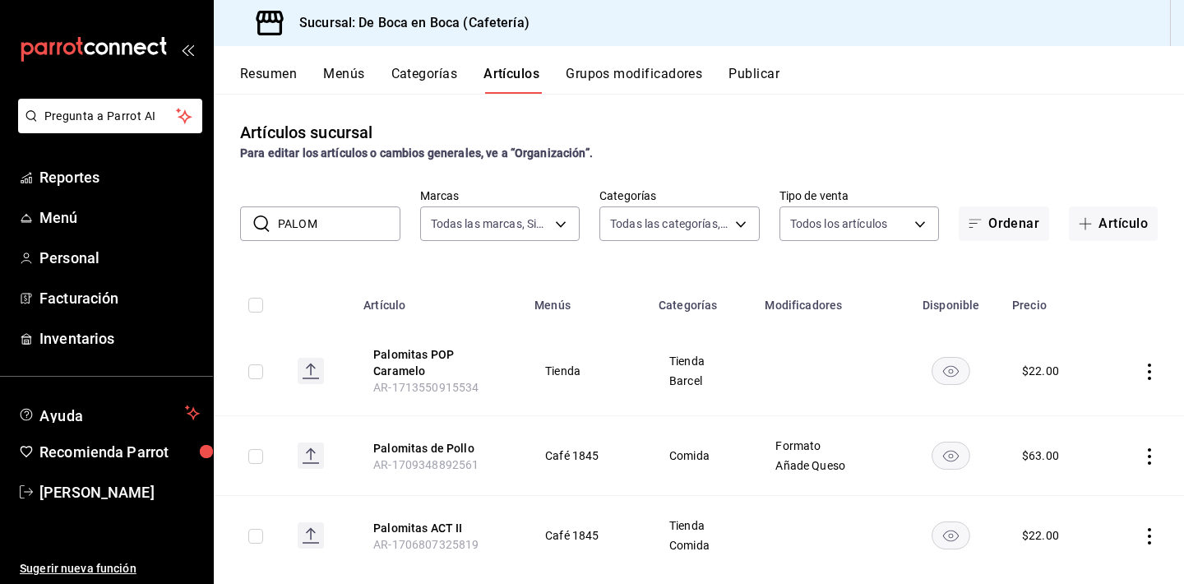
click at [747, 77] on button "Publicar" at bounding box center [754, 80] width 51 height 28
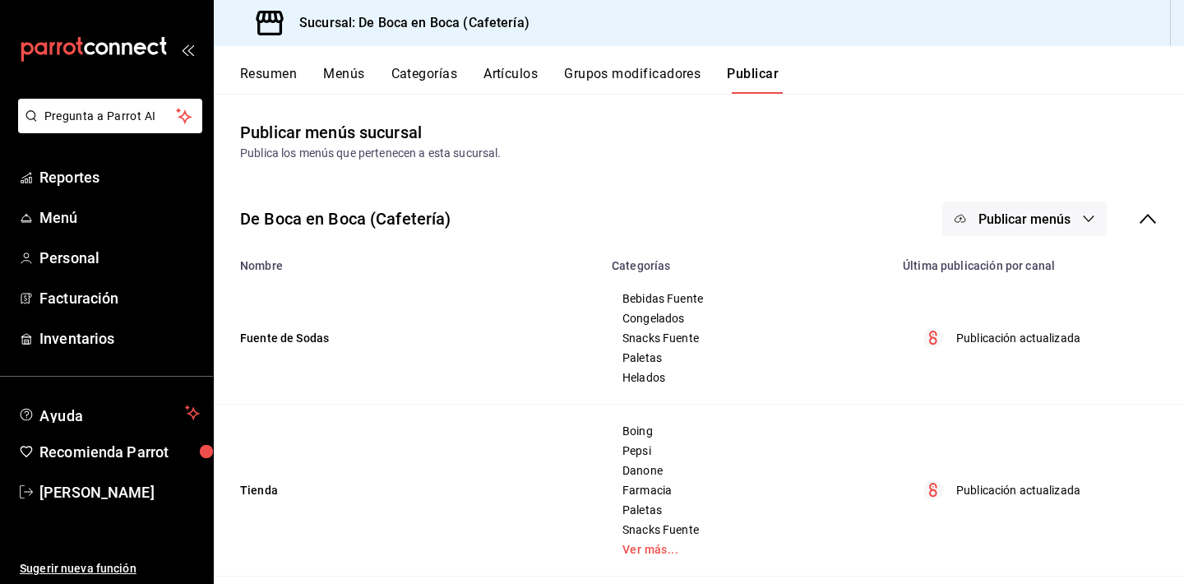
click at [1008, 220] on span "Publicar menús" at bounding box center [1025, 219] width 92 height 16
click at [1038, 271] on span "Punto de venta" at bounding box center [1048, 272] width 79 height 17
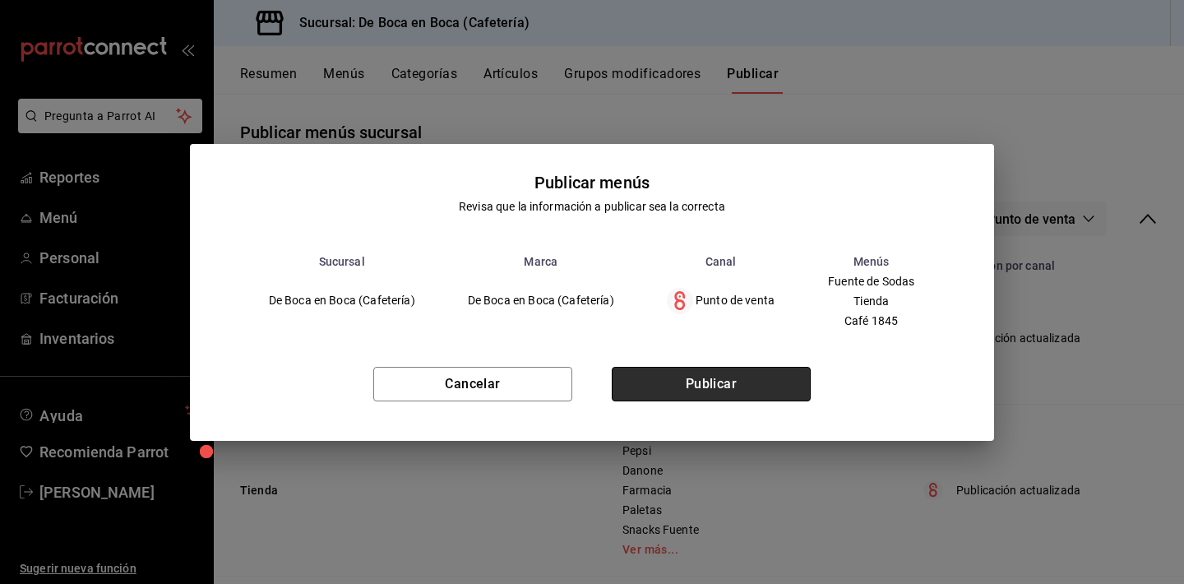
click at [771, 386] on button "Publicar" at bounding box center [711, 384] width 199 height 35
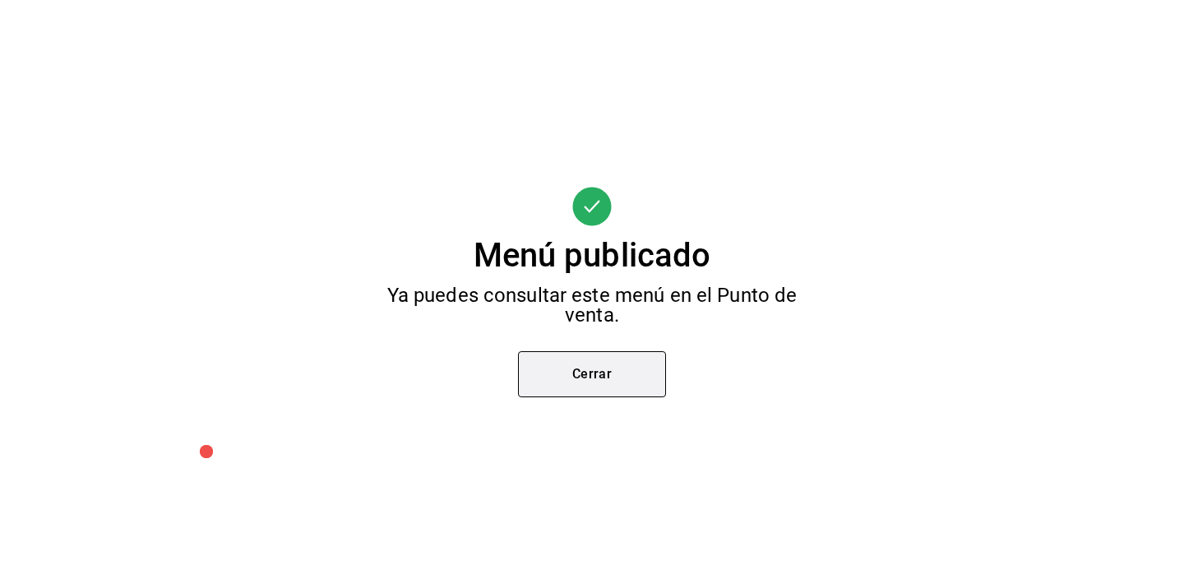
click at [639, 380] on button "Cerrar" at bounding box center [592, 374] width 148 height 46
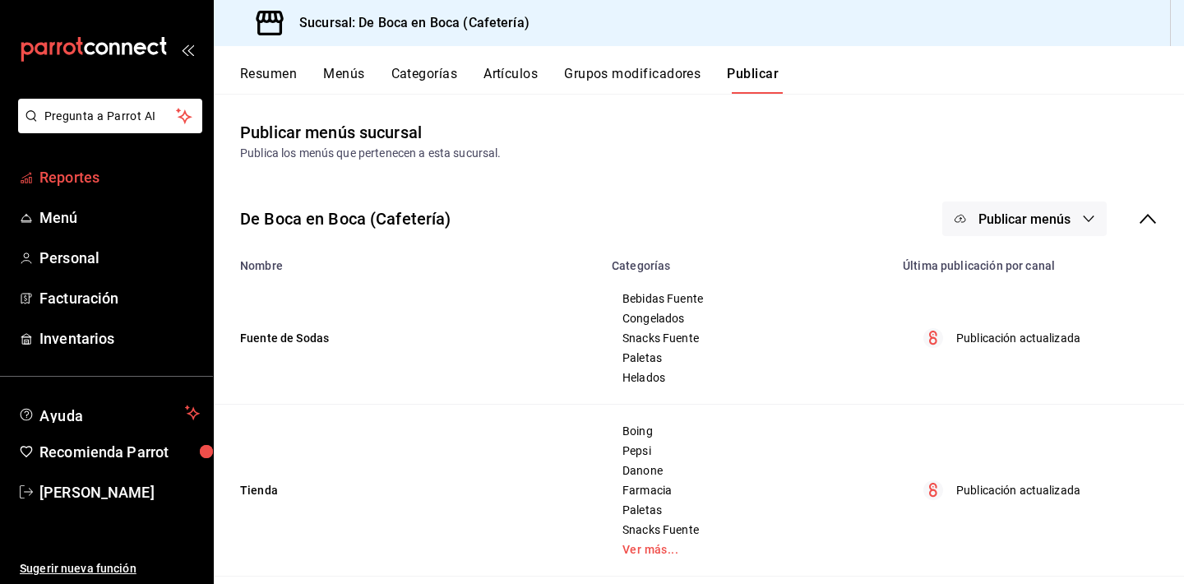
click at [120, 167] on span "Reportes" at bounding box center [119, 177] width 160 height 22
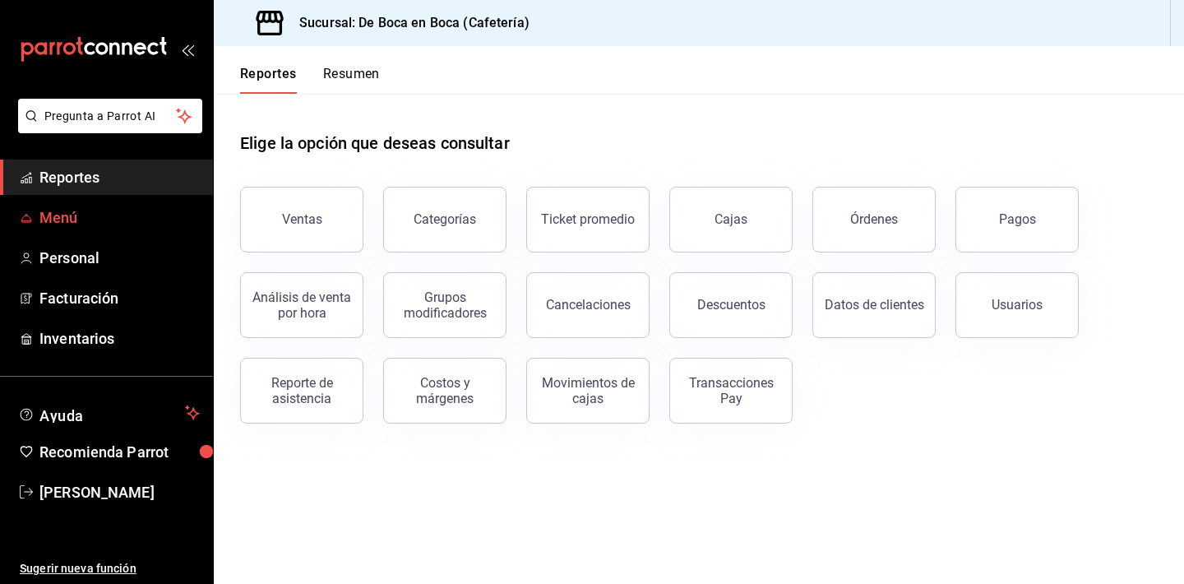
click at [100, 213] on span "Menú" at bounding box center [119, 217] width 160 height 22
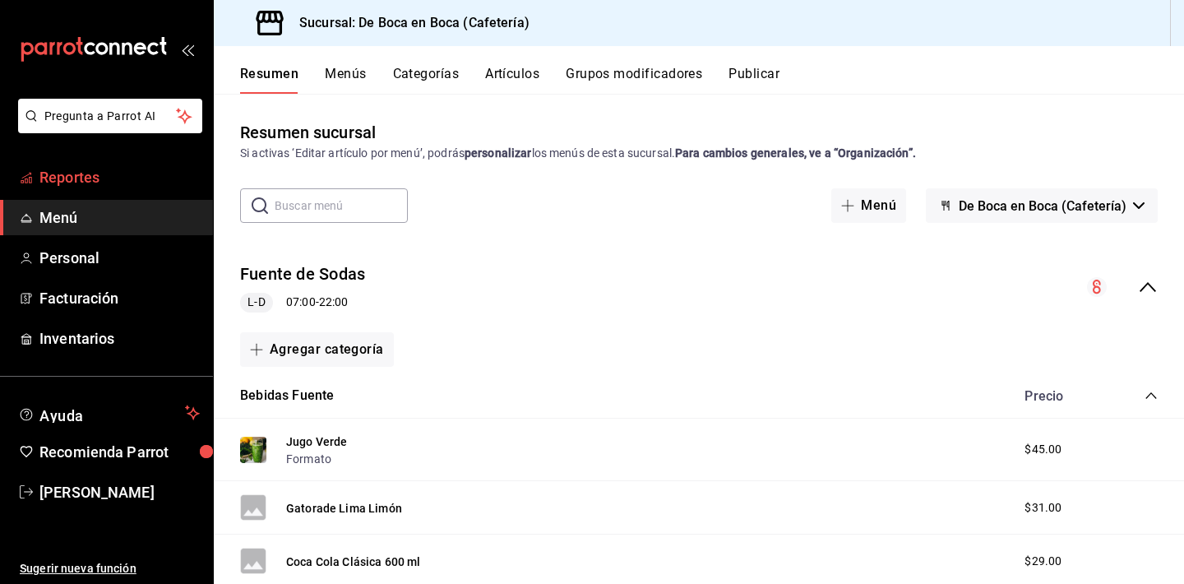
click at [98, 188] on link "Reportes" at bounding box center [106, 177] width 213 height 35
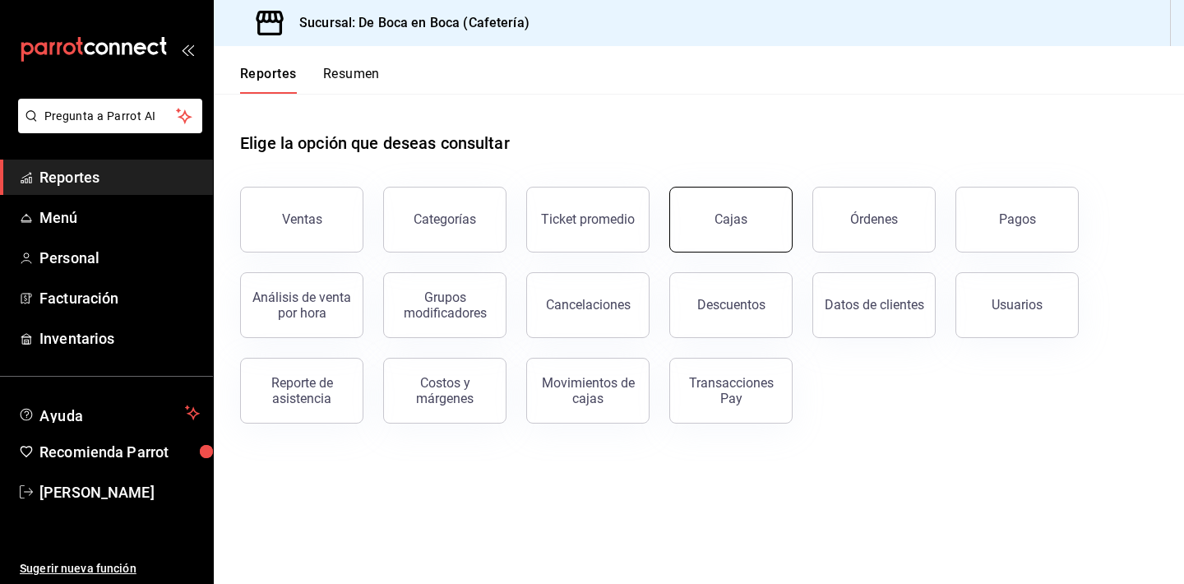
click at [737, 234] on button "Cajas" at bounding box center [730, 220] width 123 height 66
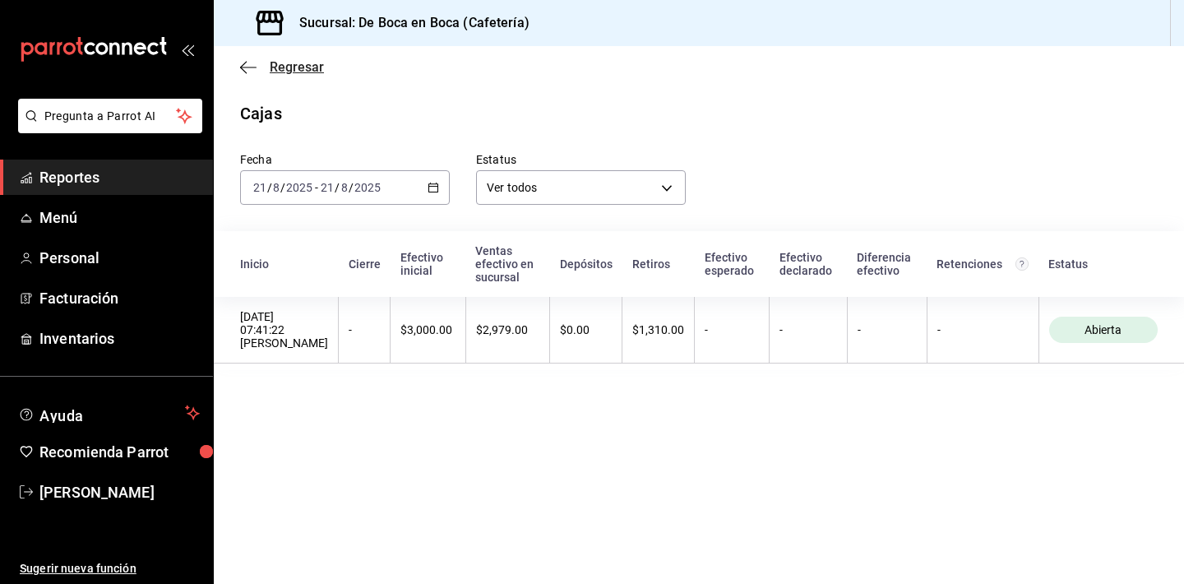
click at [291, 68] on span "Regresar" at bounding box center [297, 67] width 54 height 16
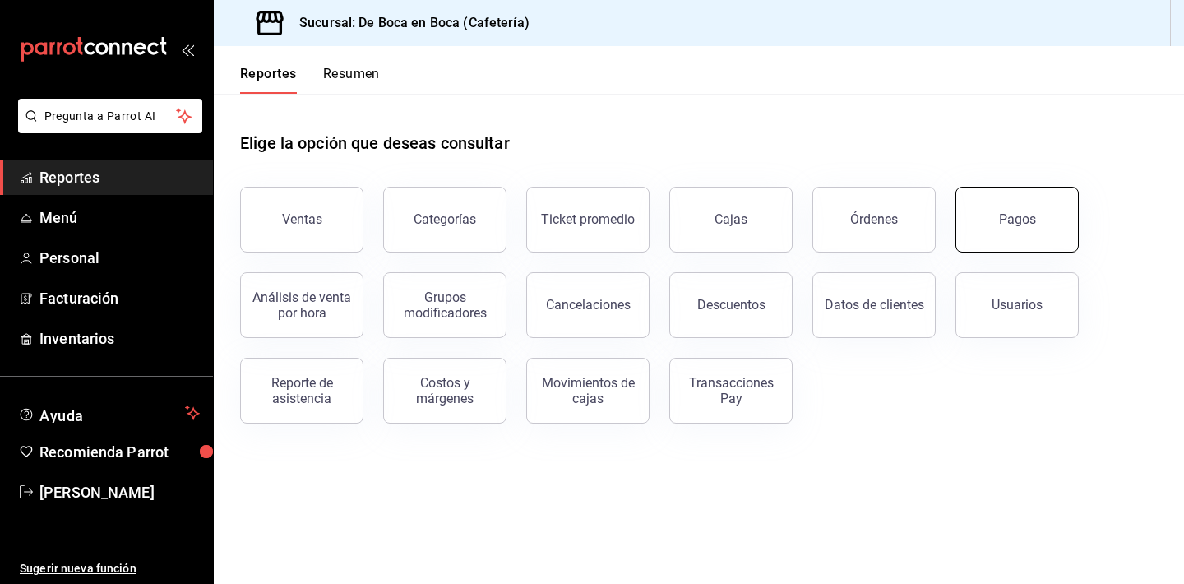
click at [1033, 223] on div "Pagos" at bounding box center [1017, 219] width 37 height 16
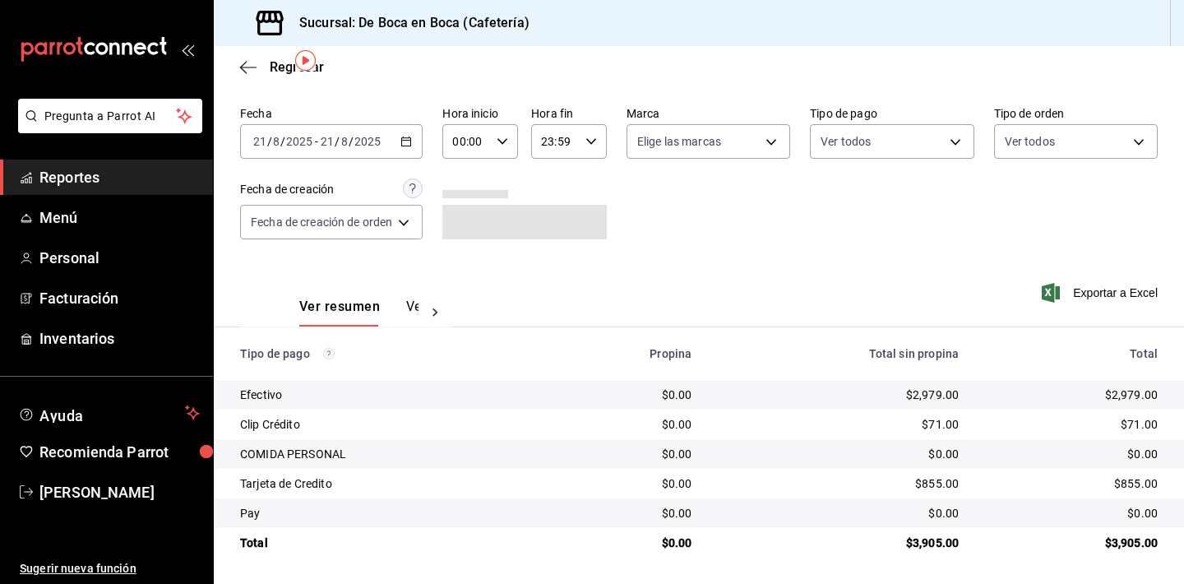
scroll to position [53, 0]
click at [1053, 212] on div "Fecha [DATE] [DATE] - [DATE] [DATE] Hora inicio 00:00 Hora inicio Hora fin 23:5…" at bounding box center [699, 180] width 918 height 160
